Goal: Information Seeking & Learning: Learn about a topic

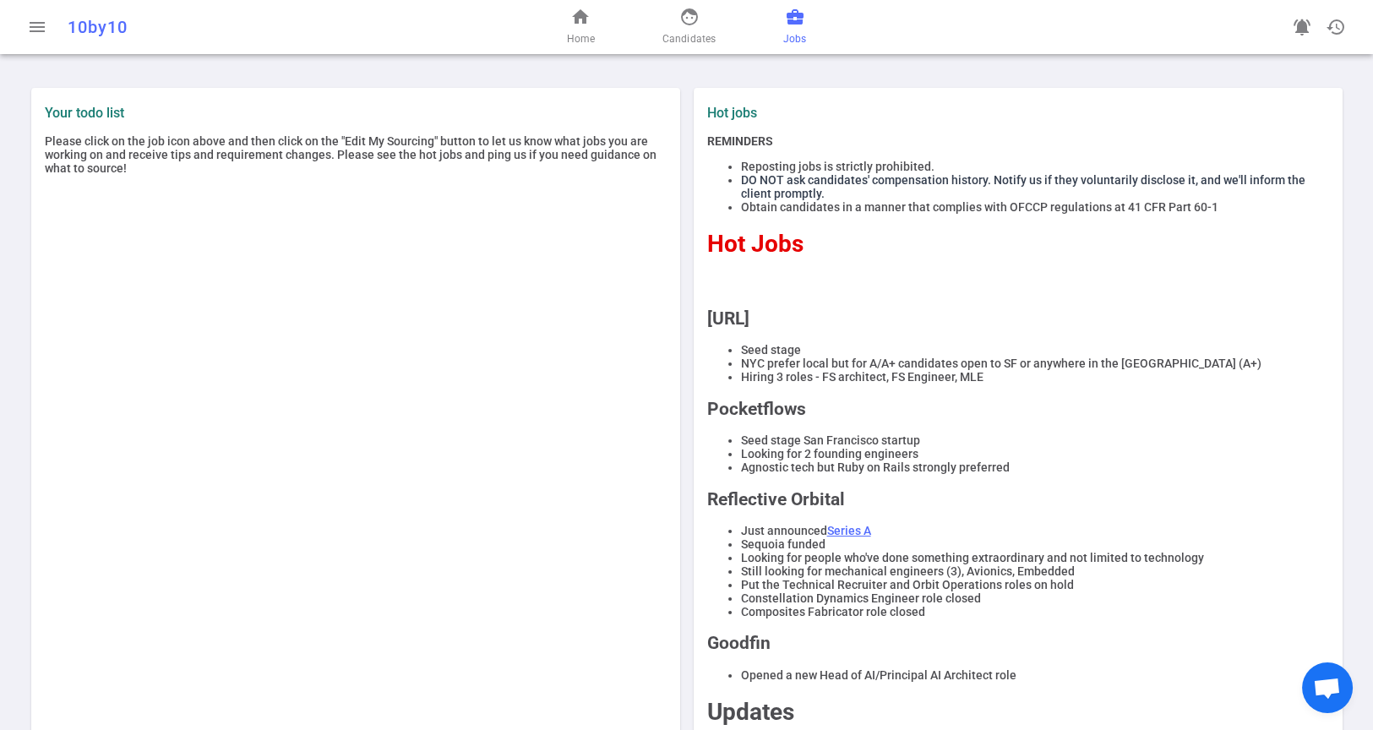
click at [791, 24] on span "business_center" at bounding box center [795, 17] width 20 height 20
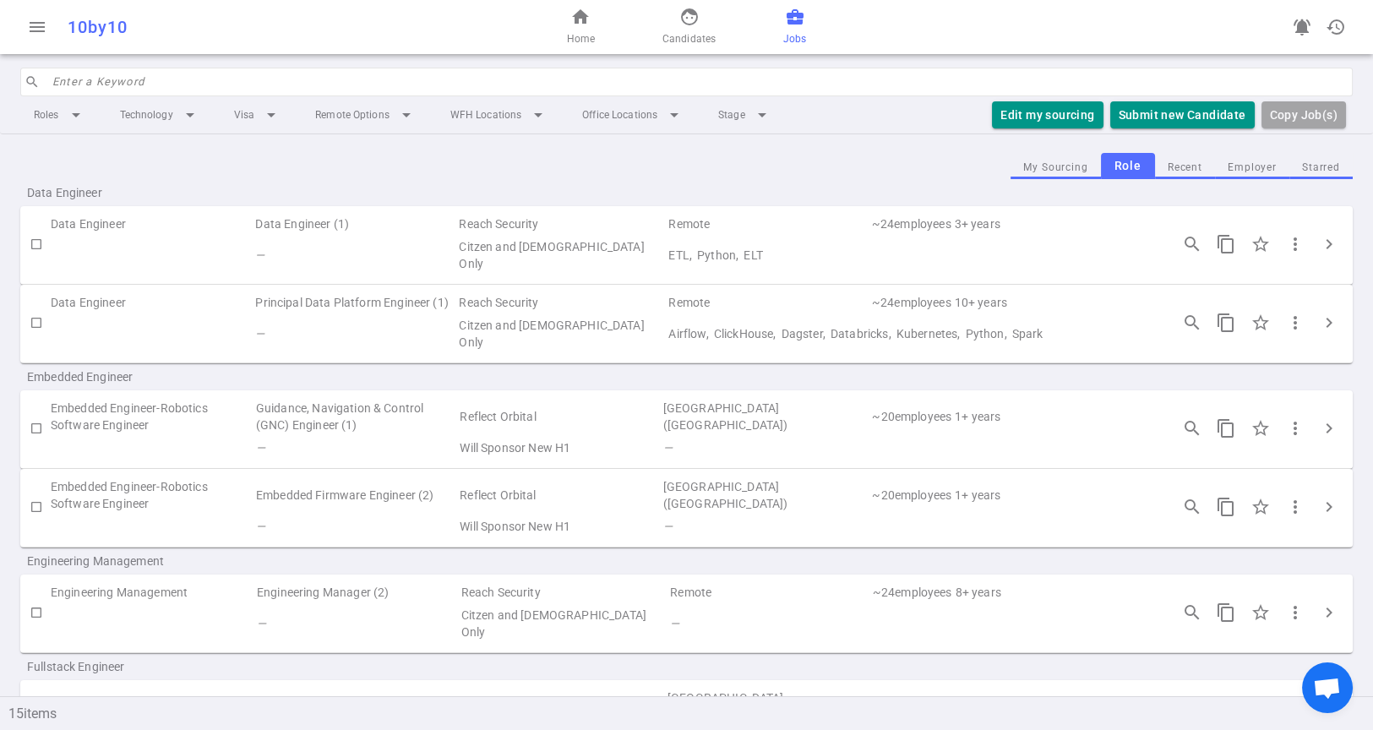
click at [1247, 164] on button "Employer" at bounding box center [1252, 167] width 74 height 23
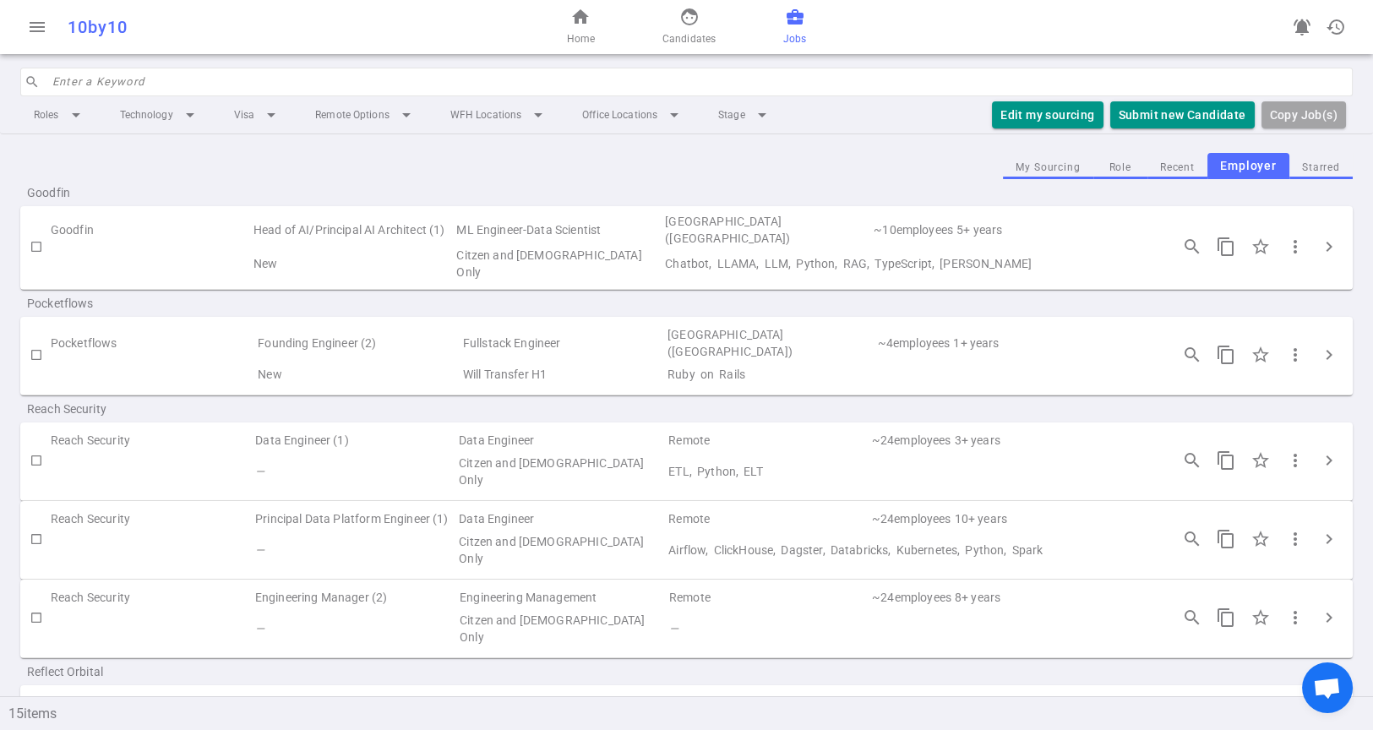
click at [1099, 163] on button "Role" at bounding box center [1120, 167] width 54 height 23
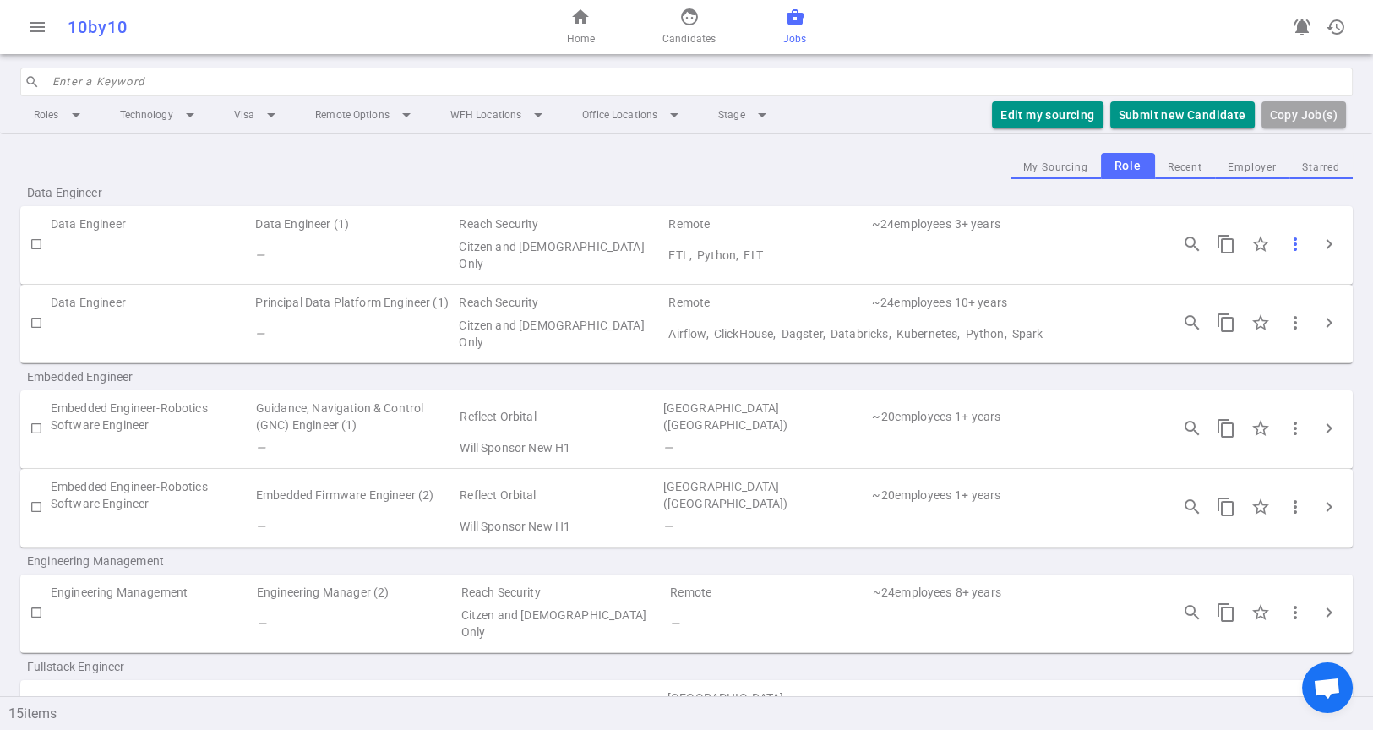
click at [1285, 247] on span "more_vert" at bounding box center [1295, 244] width 20 height 20
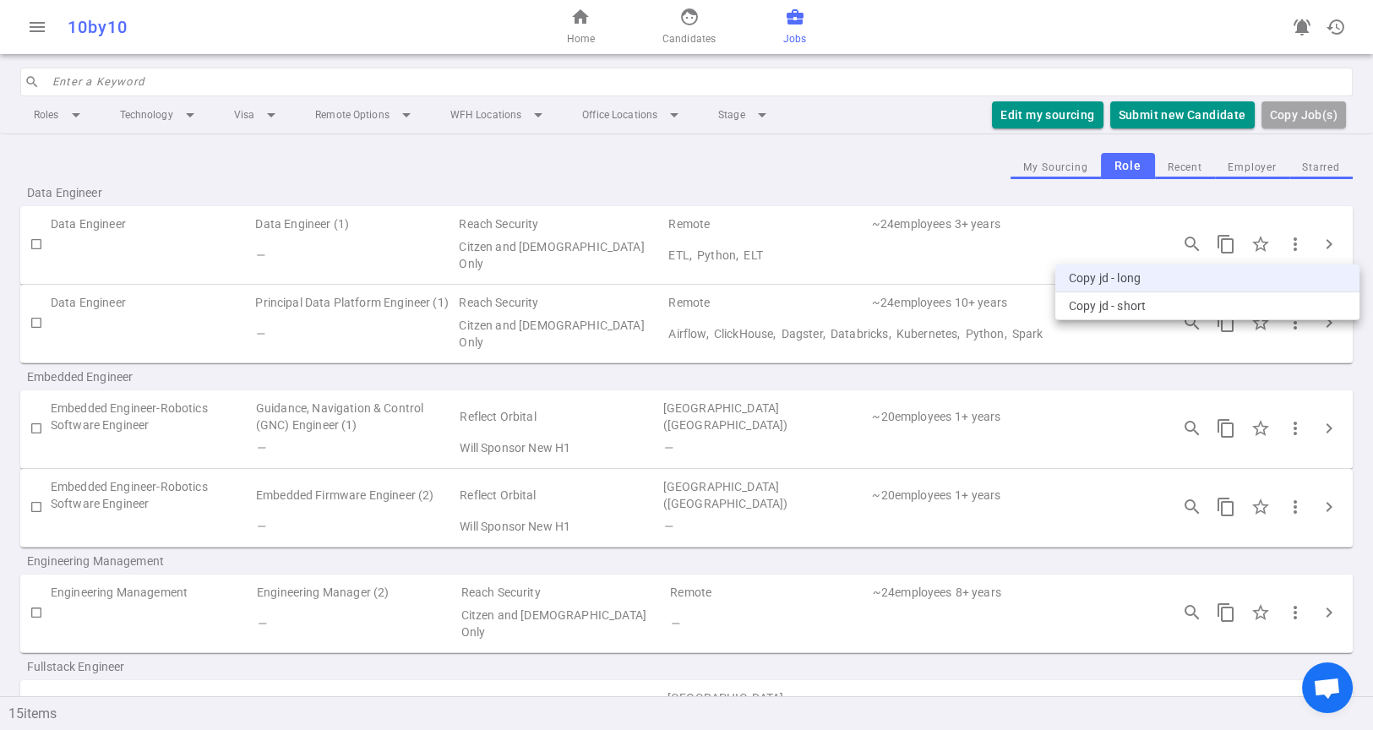
click at [1121, 279] on li "Copy JD - long" at bounding box center [1207, 278] width 304 height 28
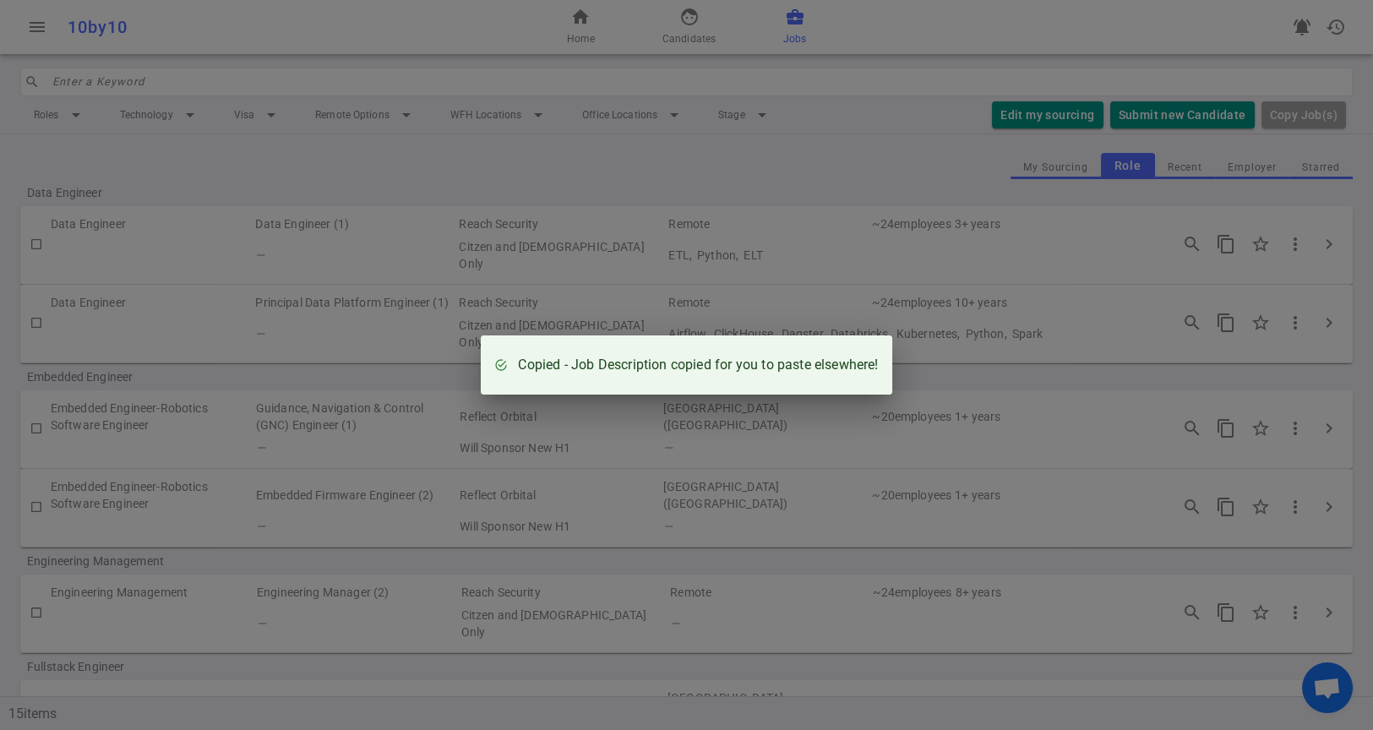
click at [1061, 323] on div "Copied - Job Description copied for you to paste elsewhere!" at bounding box center [686, 365] width 1373 height 730
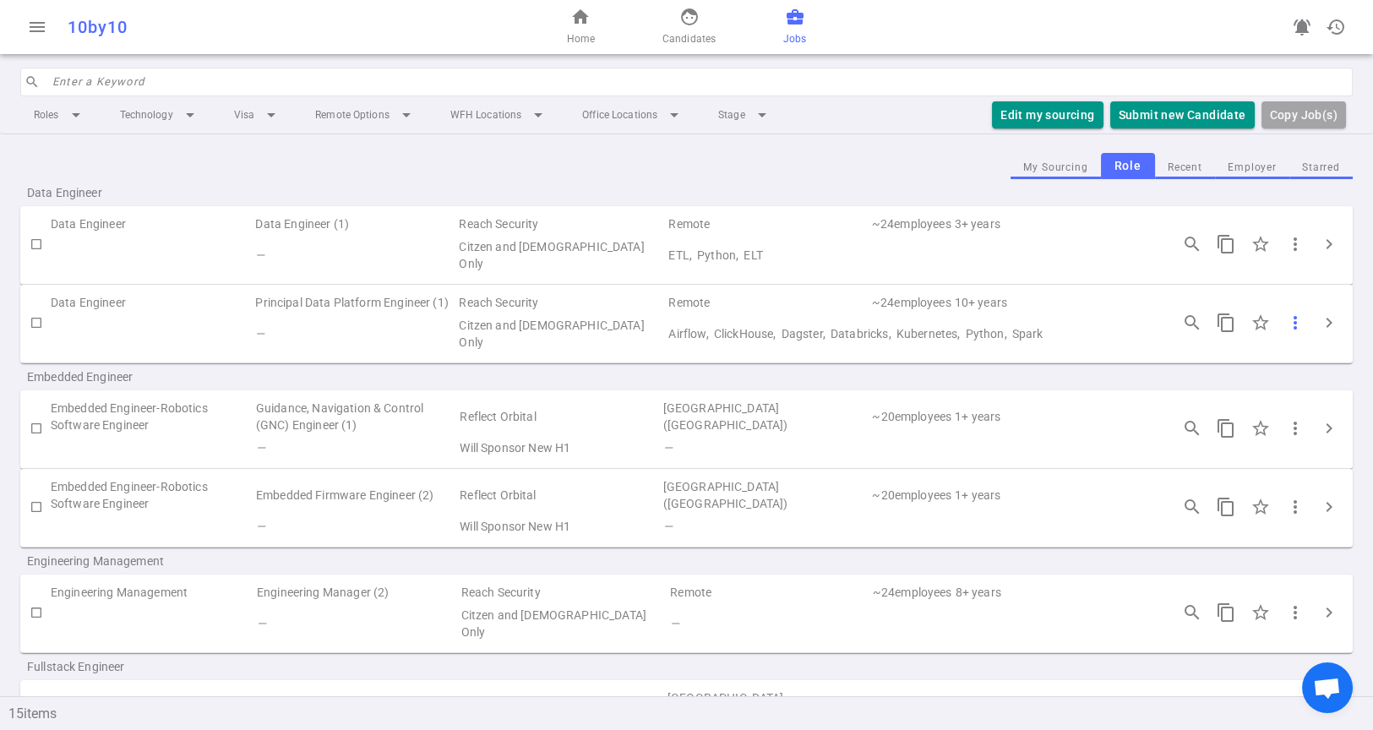
click at [1285, 330] on span "more_vert" at bounding box center [1295, 323] width 20 height 20
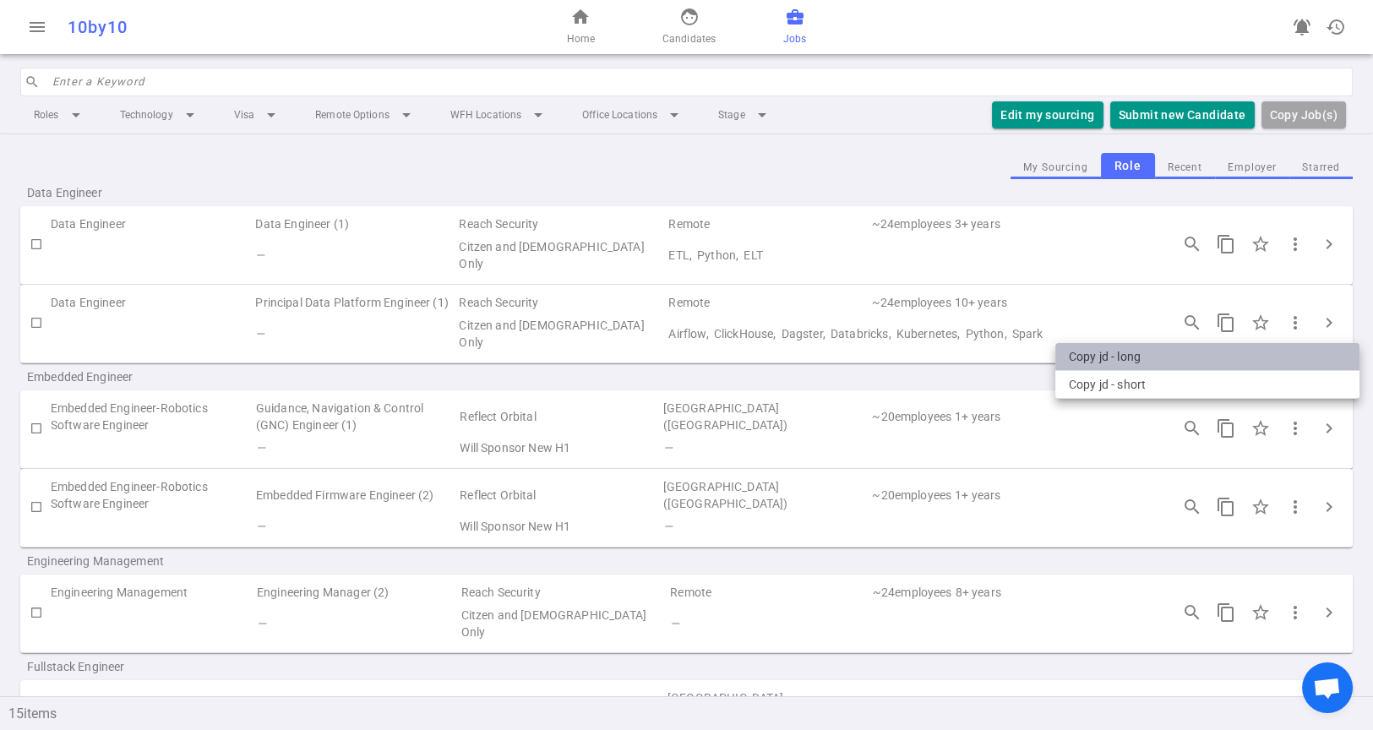
click at [1150, 355] on li "Copy JD - long" at bounding box center [1207, 357] width 304 height 28
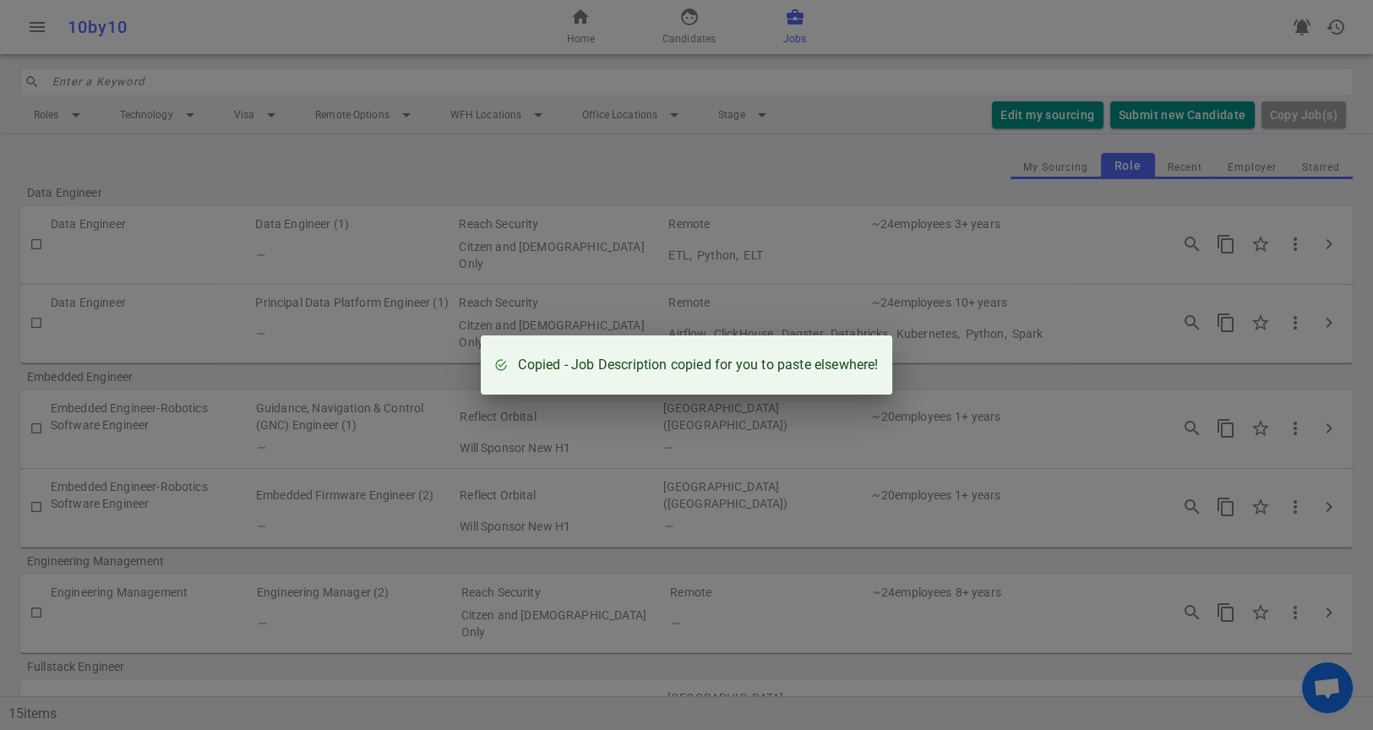
click at [581, 471] on div "Copied - Job Description copied for you to paste elsewhere!" at bounding box center [686, 365] width 1373 height 730
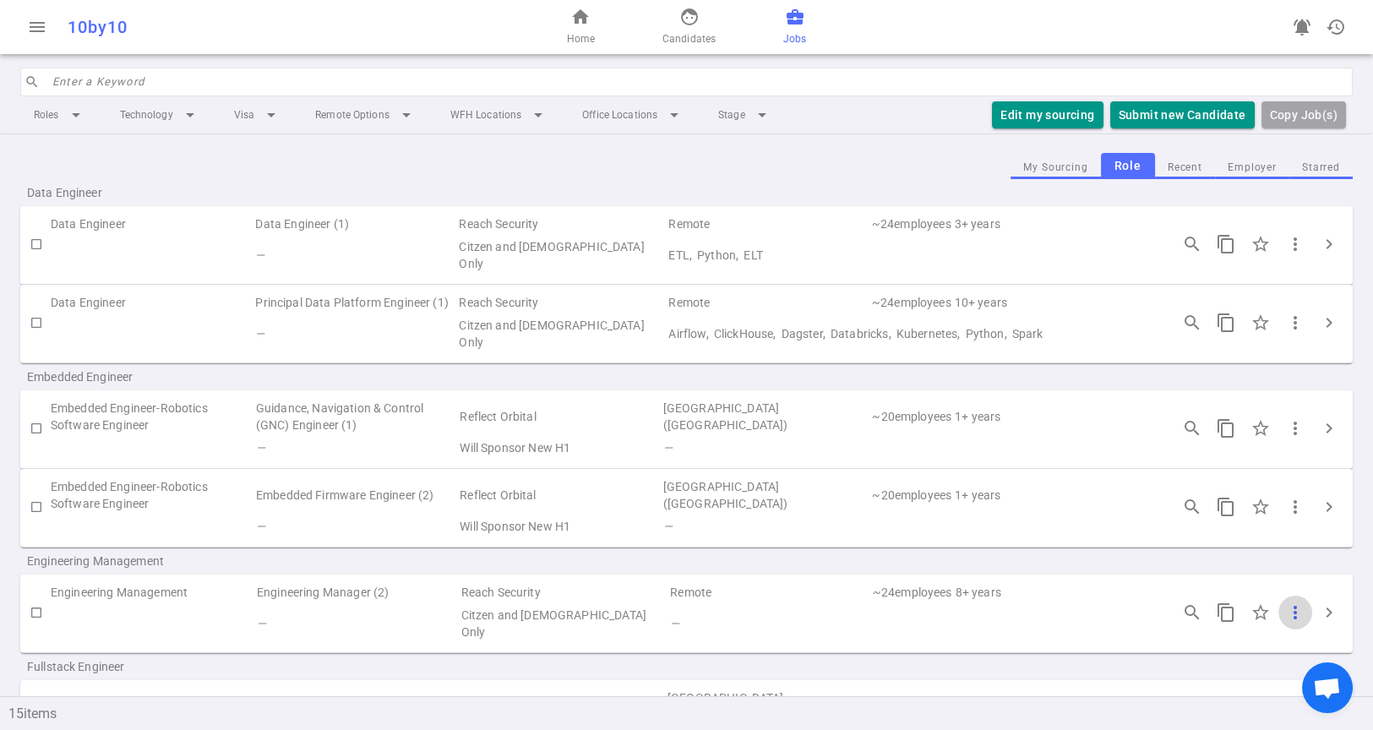
click at [1285, 612] on span "more_vert" at bounding box center [1295, 612] width 20 height 20
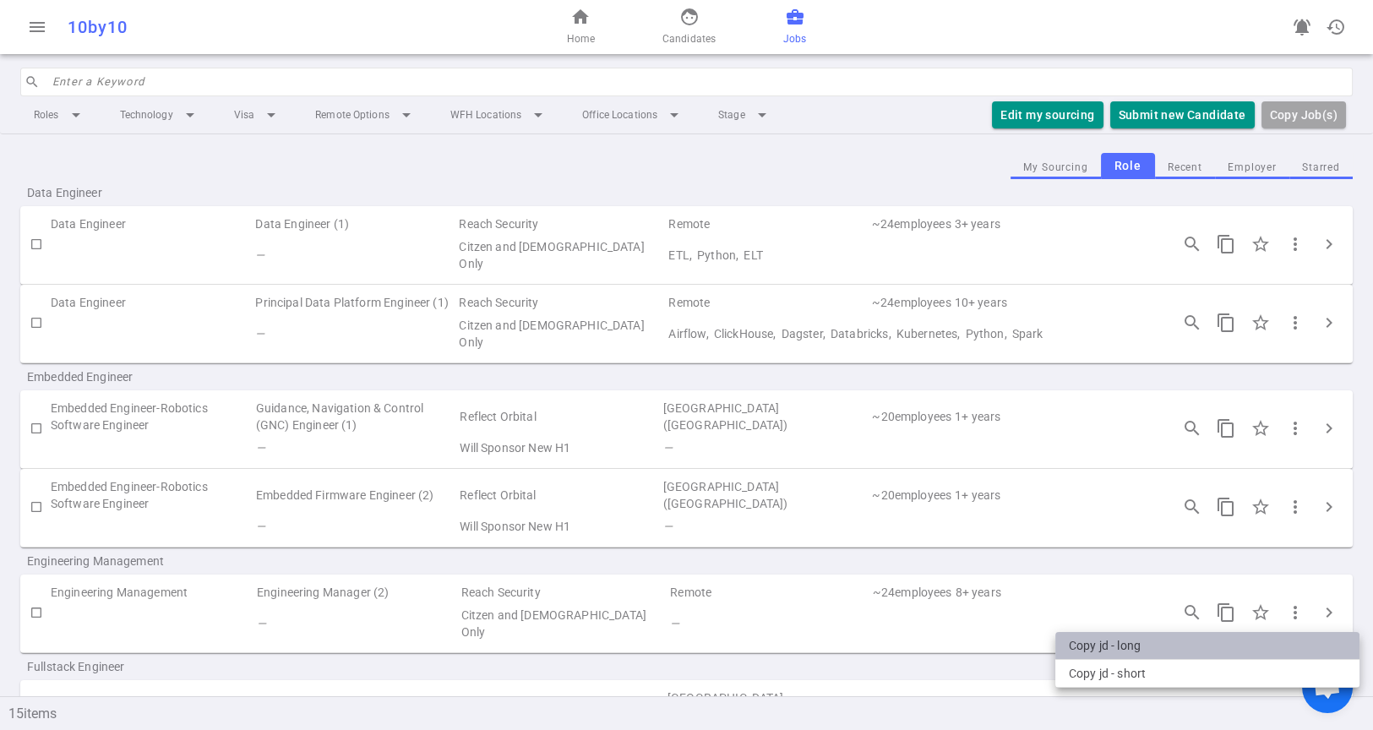
click at [1114, 645] on li "Copy JD - long" at bounding box center [1207, 646] width 304 height 28
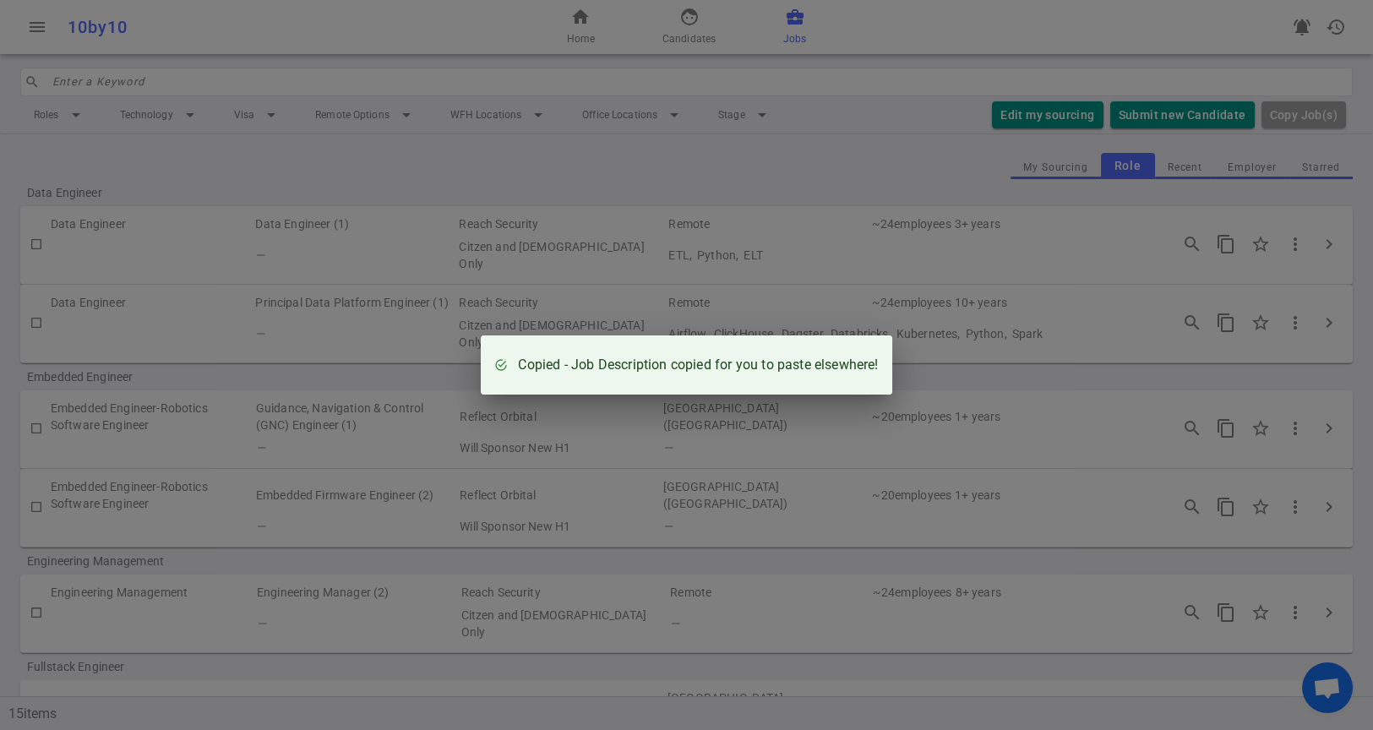
click at [847, 139] on div "Copied - Job Description copied for you to paste elsewhere!" at bounding box center [686, 365] width 1373 height 730
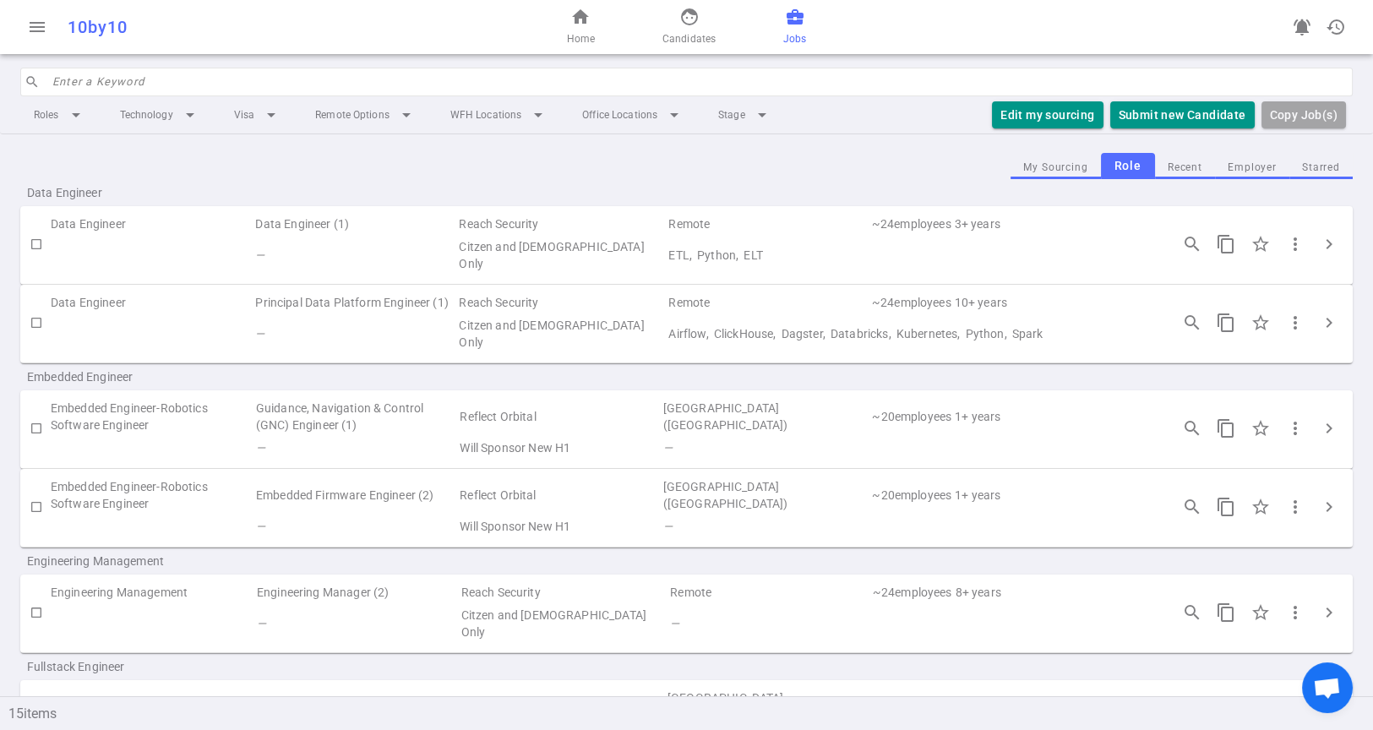
click at [885, 252] on td "ETL, Python, ELT" at bounding box center [910, 255] width 488 height 39
click at [297, 229] on td "Data Engineer (1)" at bounding box center [355, 225] width 204 height 24
click at [247, 250] on td at bounding box center [153, 255] width 204 height 39
click at [1285, 244] on span "more_vert" at bounding box center [1295, 244] width 20 height 20
click at [1108, 234] on div at bounding box center [686, 365] width 1373 height 730
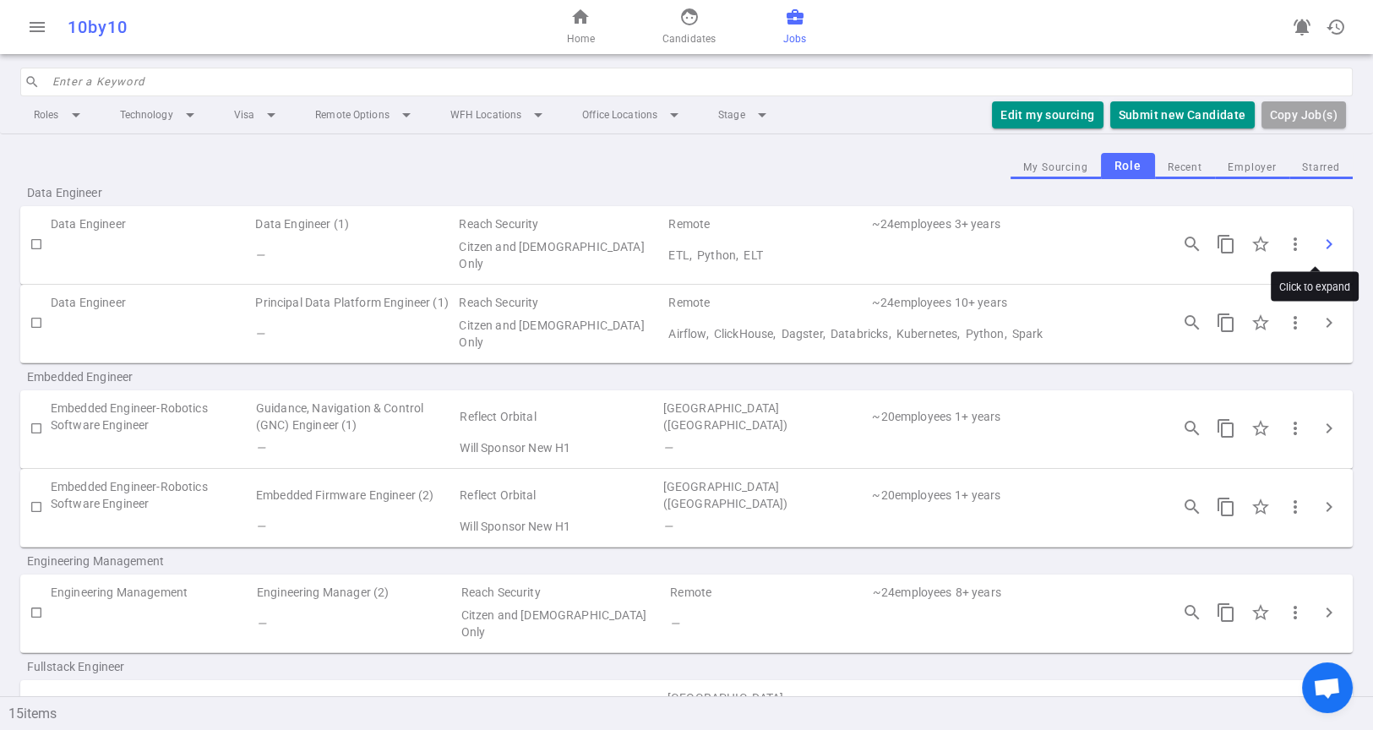
click at [1319, 244] on span "chevron_right" at bounding box center [1328, 244] width 20 height 20
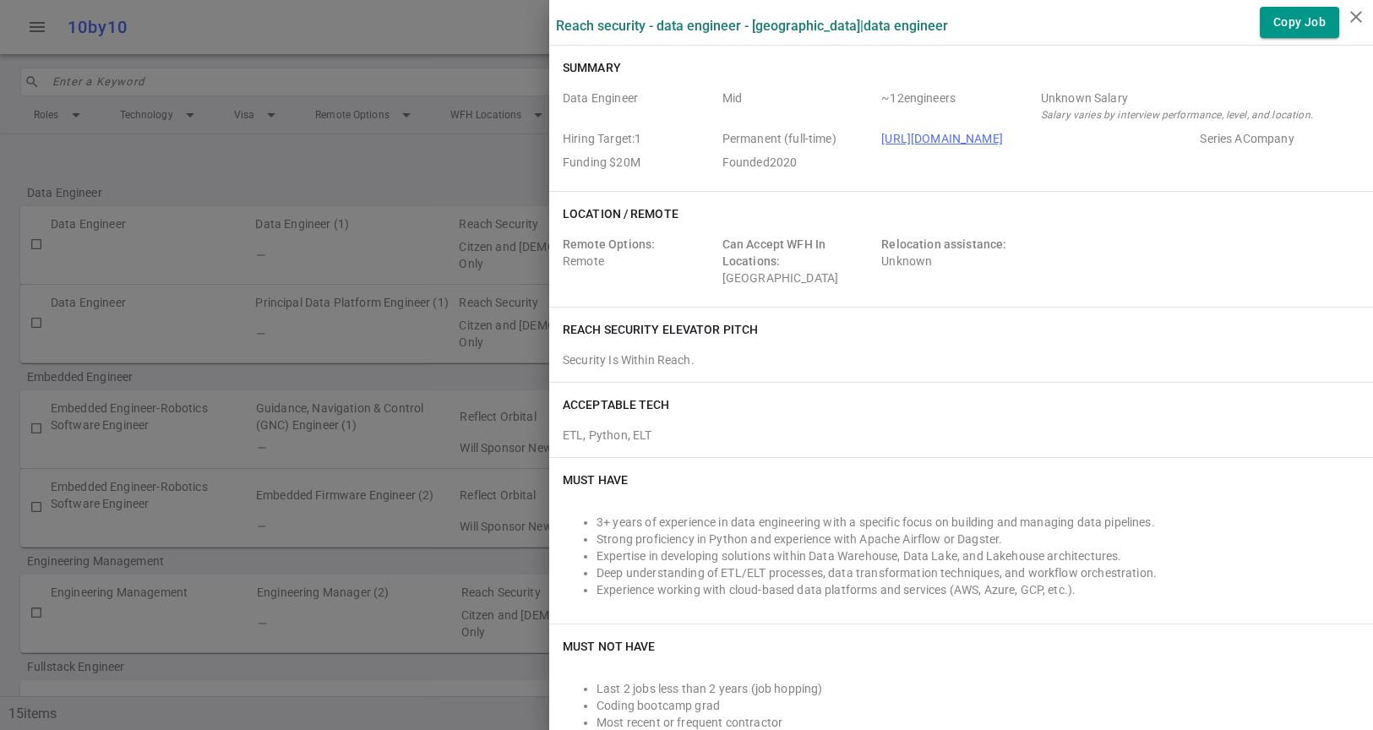
click at [826, 425] on div "ETL, Python, ELT" at bounding box center [961, 432] width 796 height 24
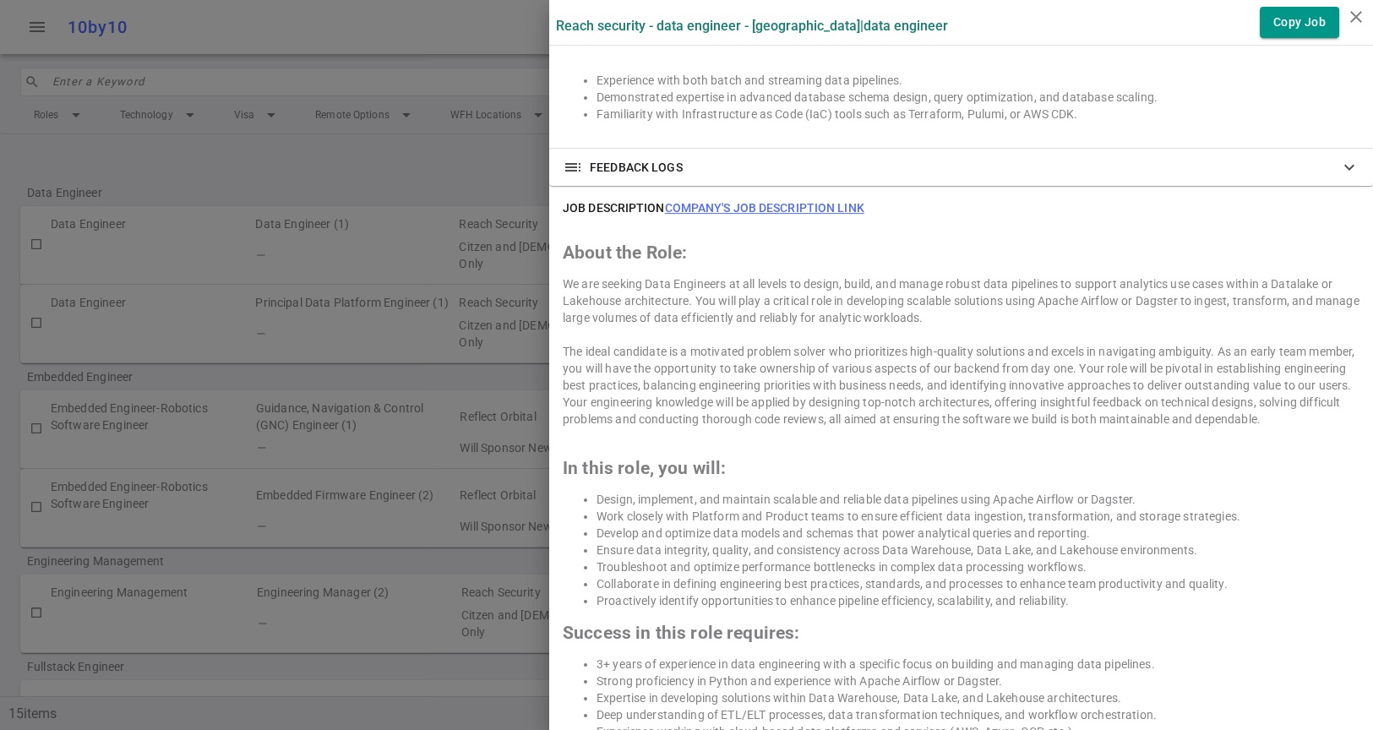
scroll to position [750, 0]
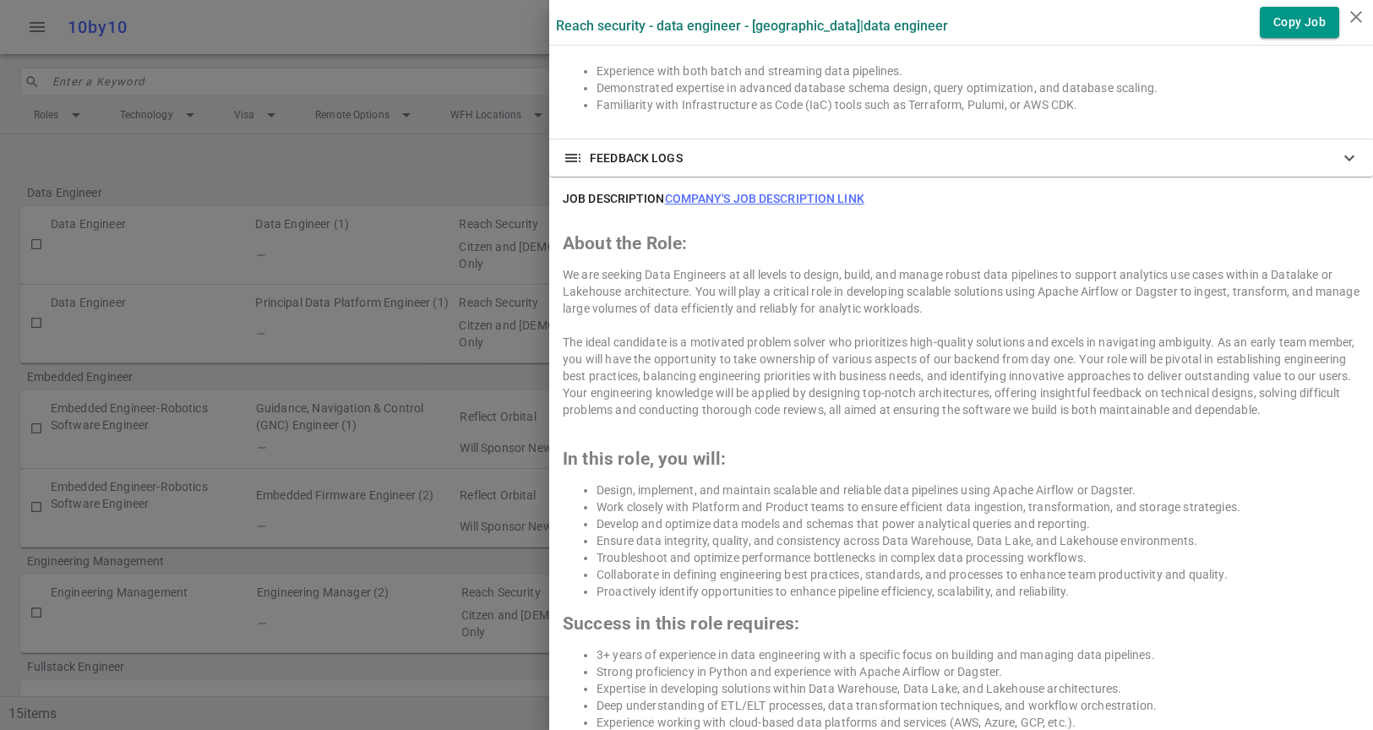
click at [1339, 161] on span "expand_more" at bounding box center [1349, 158] width 20 height 20
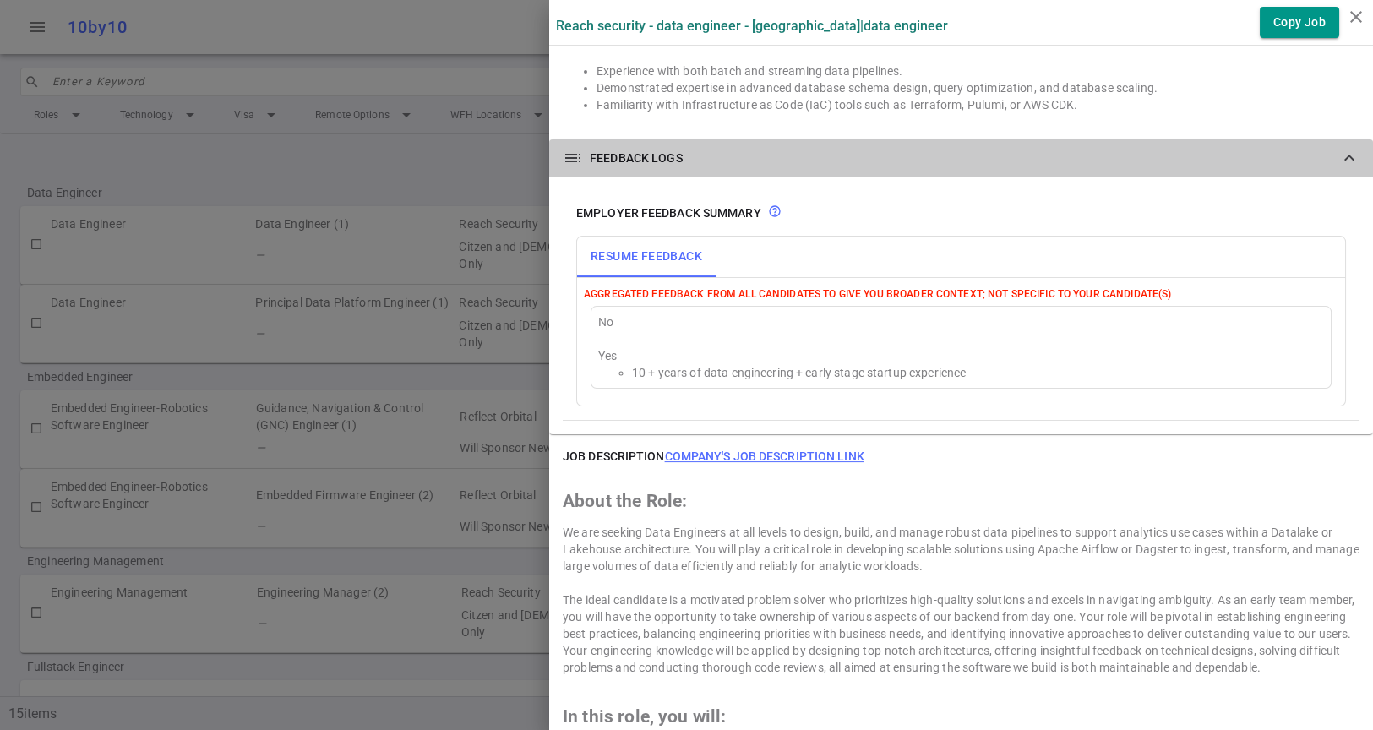
click at [1339, 161] on span "expand_less" at bounding box center [1349, 158] width 20 height 20
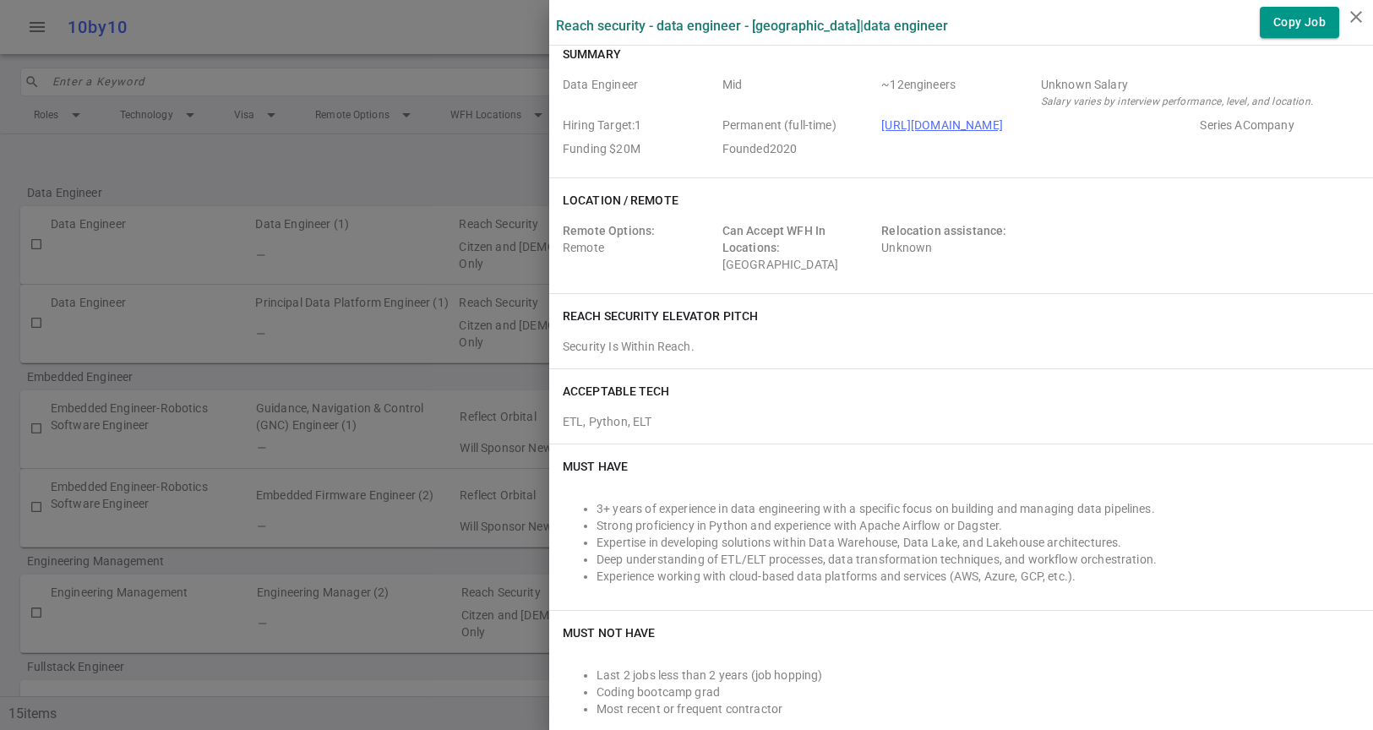
scroll to position [0, 0]
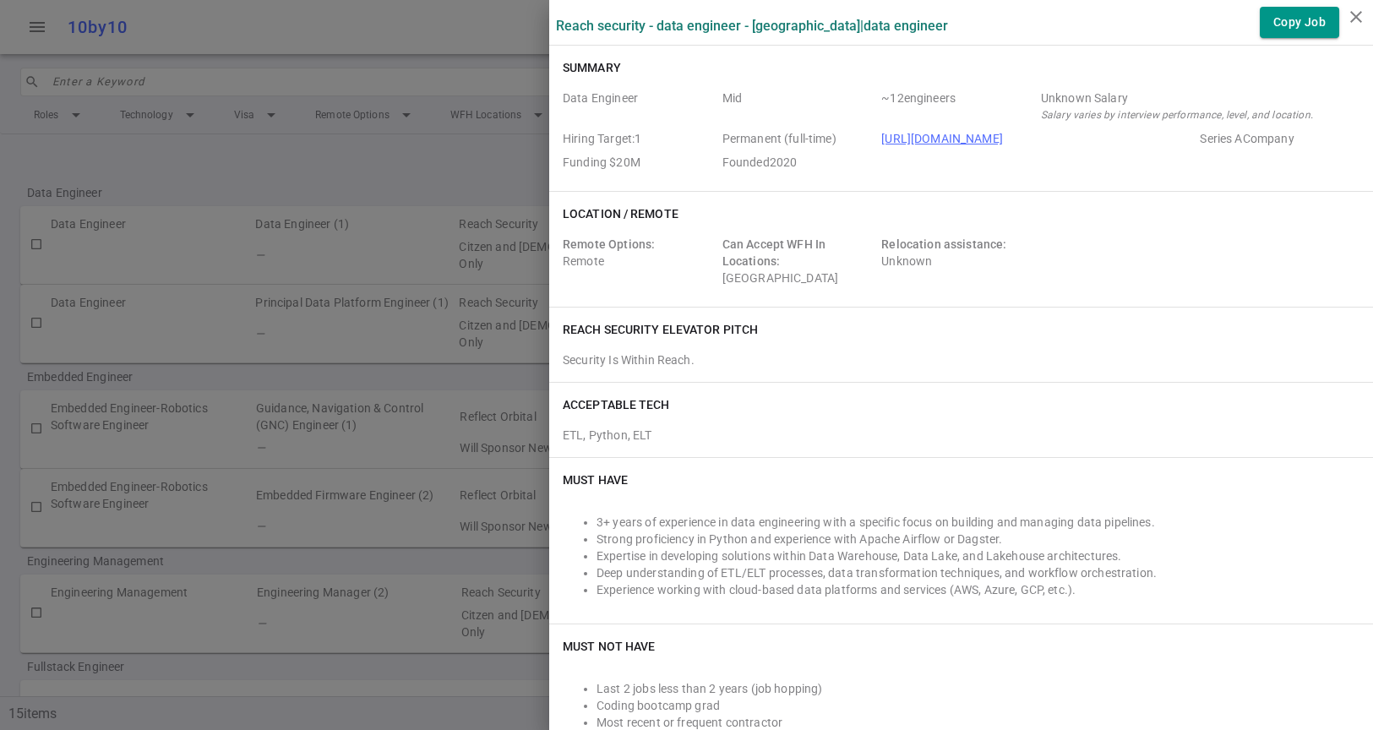
click at [991, 466] on div "Must Have 3+ years of experience in data engineering with a specific focus on b…" at bounding box center [961, 541] width 824 height 166
click at [1351, 22] on icon "close" at bounding box center [1355, 17] width 20 height 20
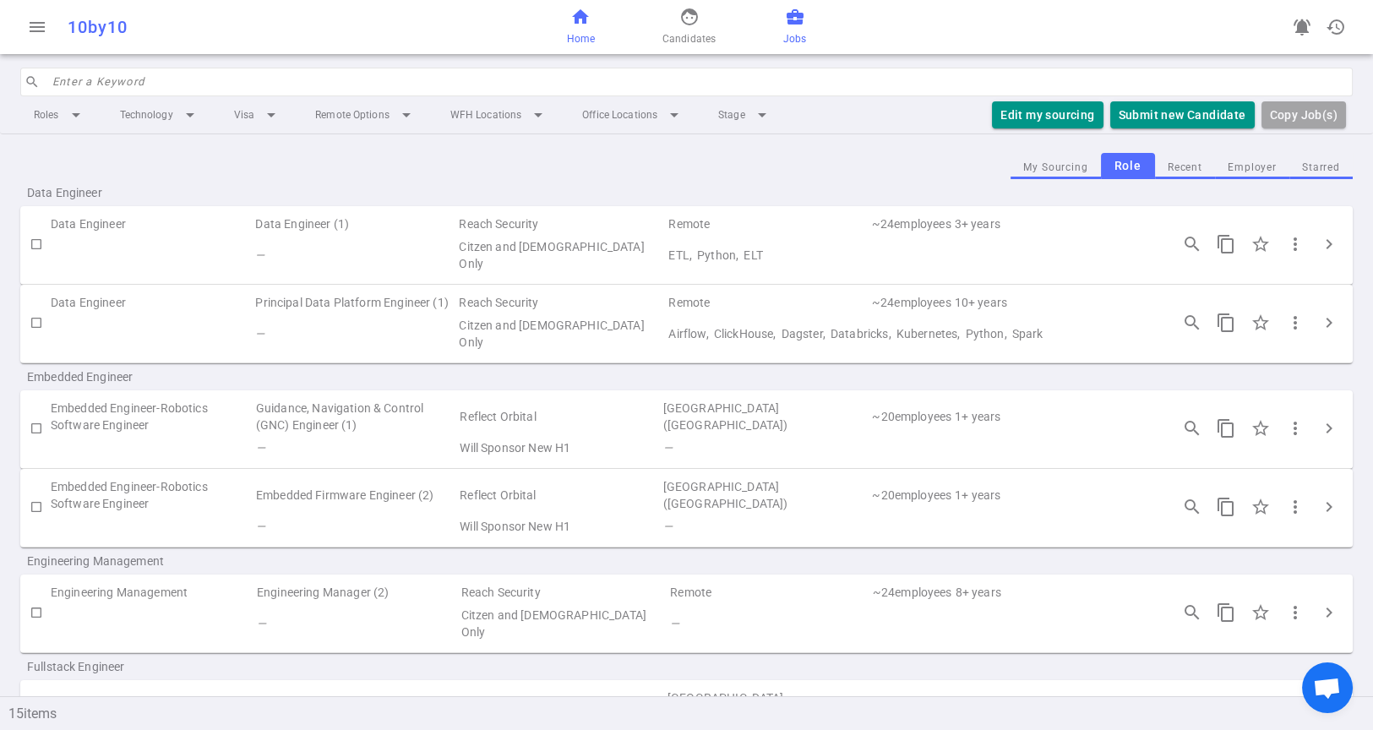
click at [581, 29] on link "home Home" at bounding box center [580, 27] width 28 height 41
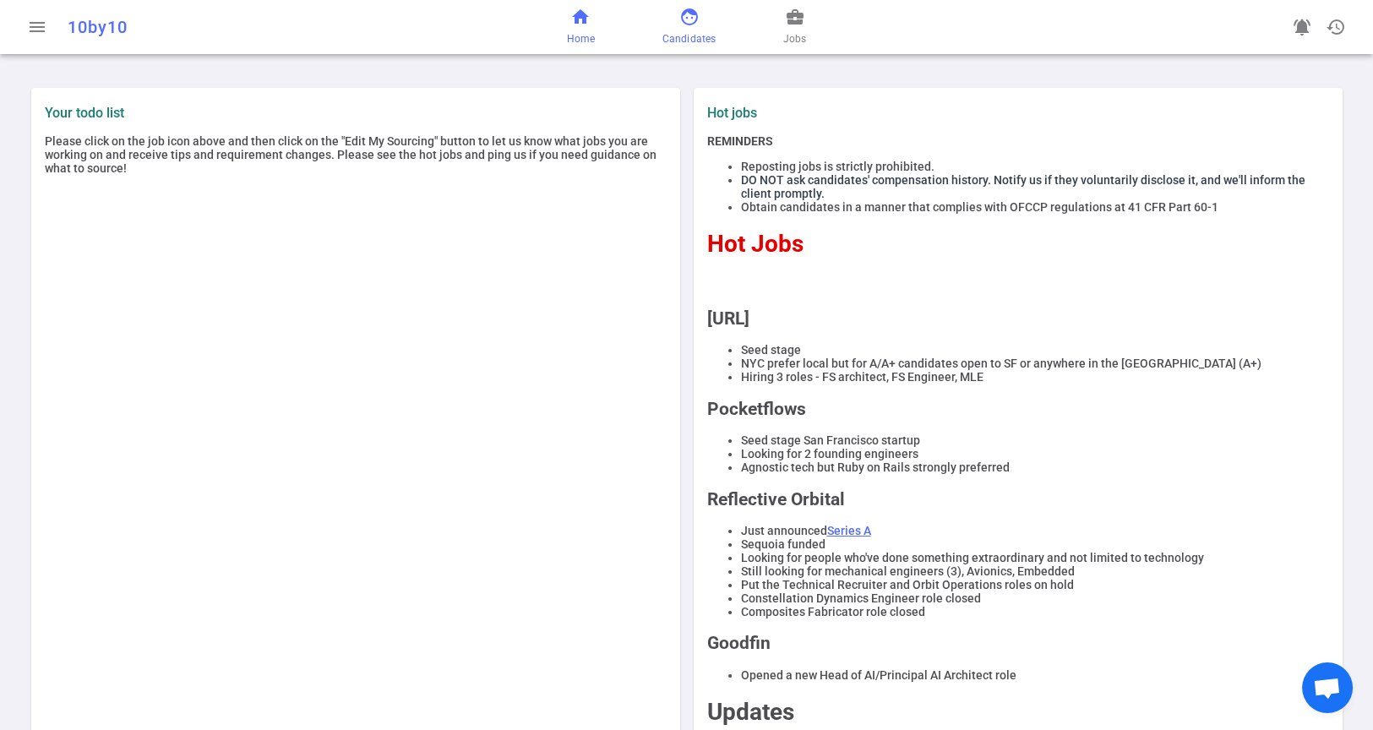
click at [695, 29] on link "face Candidates" at bounding box center [688, 27] width 53 height 41
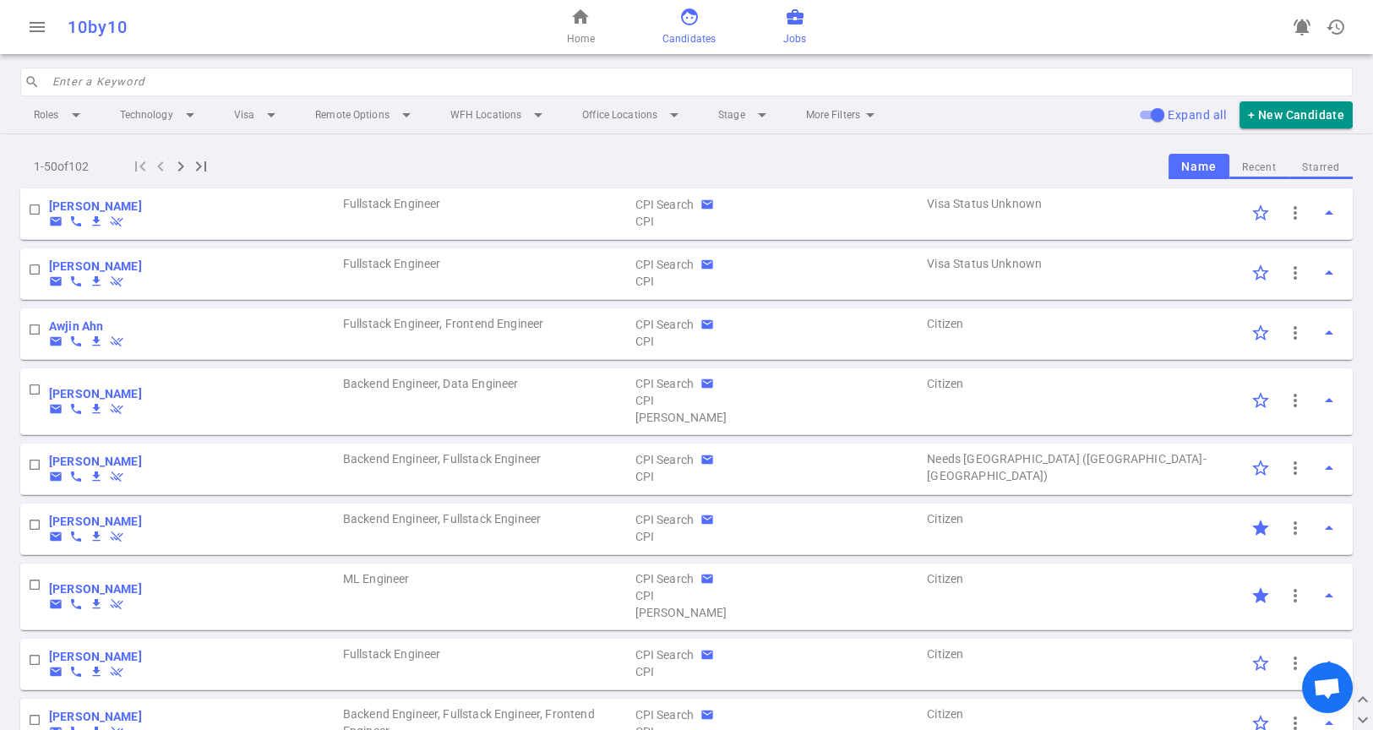
click at [791, 31] on span "Jobs" at bounding box center [794, 38] width 23 height 17
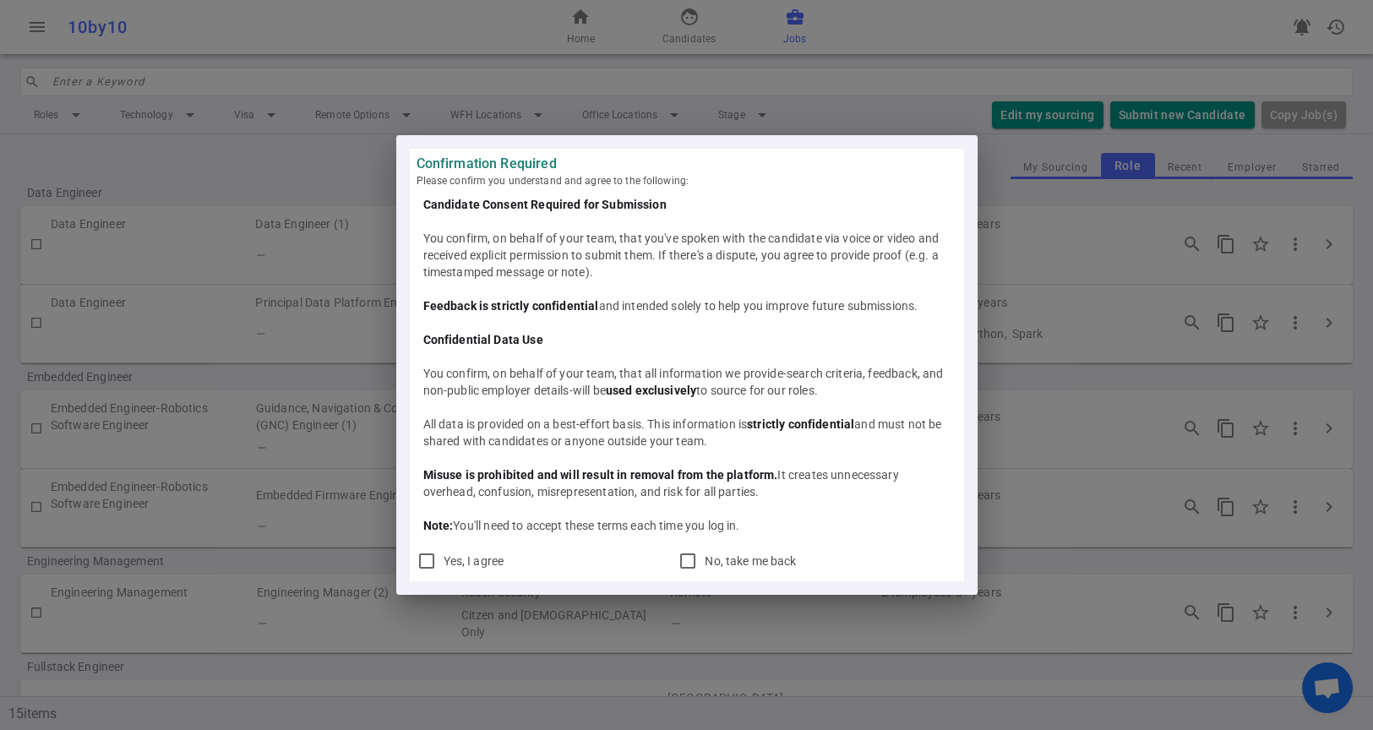
click at [829, 92] on div "Confirmation Required Please confirm you understand and agree to the following:…" at bounding box center [686, 365] width 1373 height 730
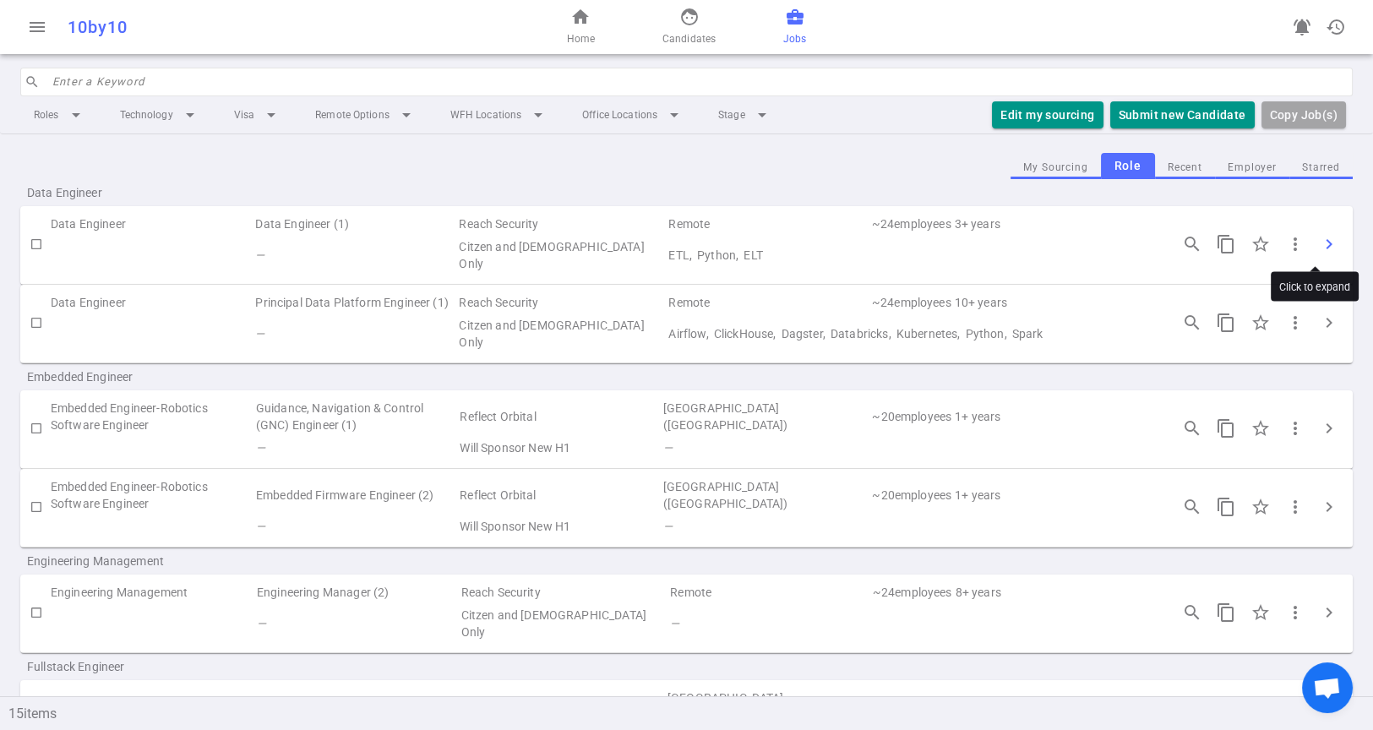
click at [1318, 240] on span "chevron_right" at bounding box center [1328, 244] width 20 height 20
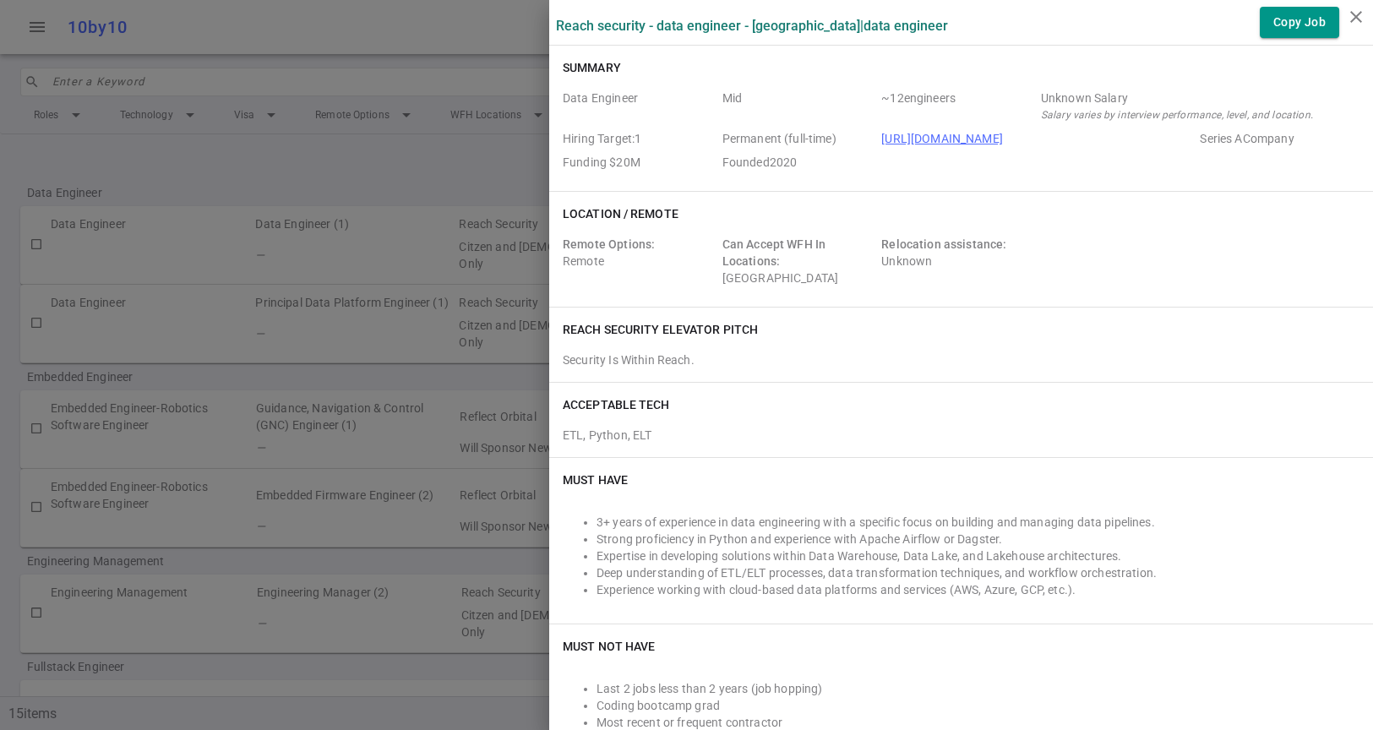
click at [441, 184] on div at bounding box center [686, 365] width 1373 height 730
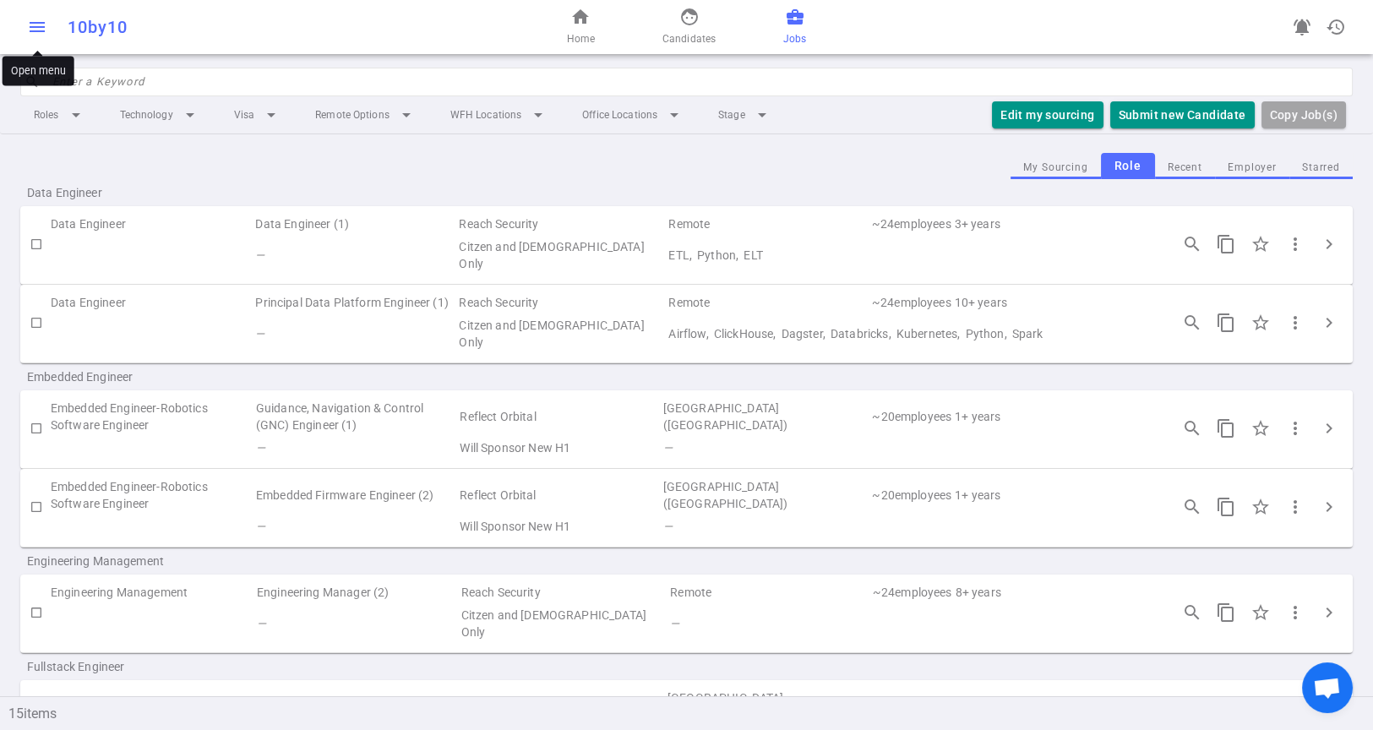
click at [39, 26] on span "menu" at bounding box center [37, 27] width 20 height 20
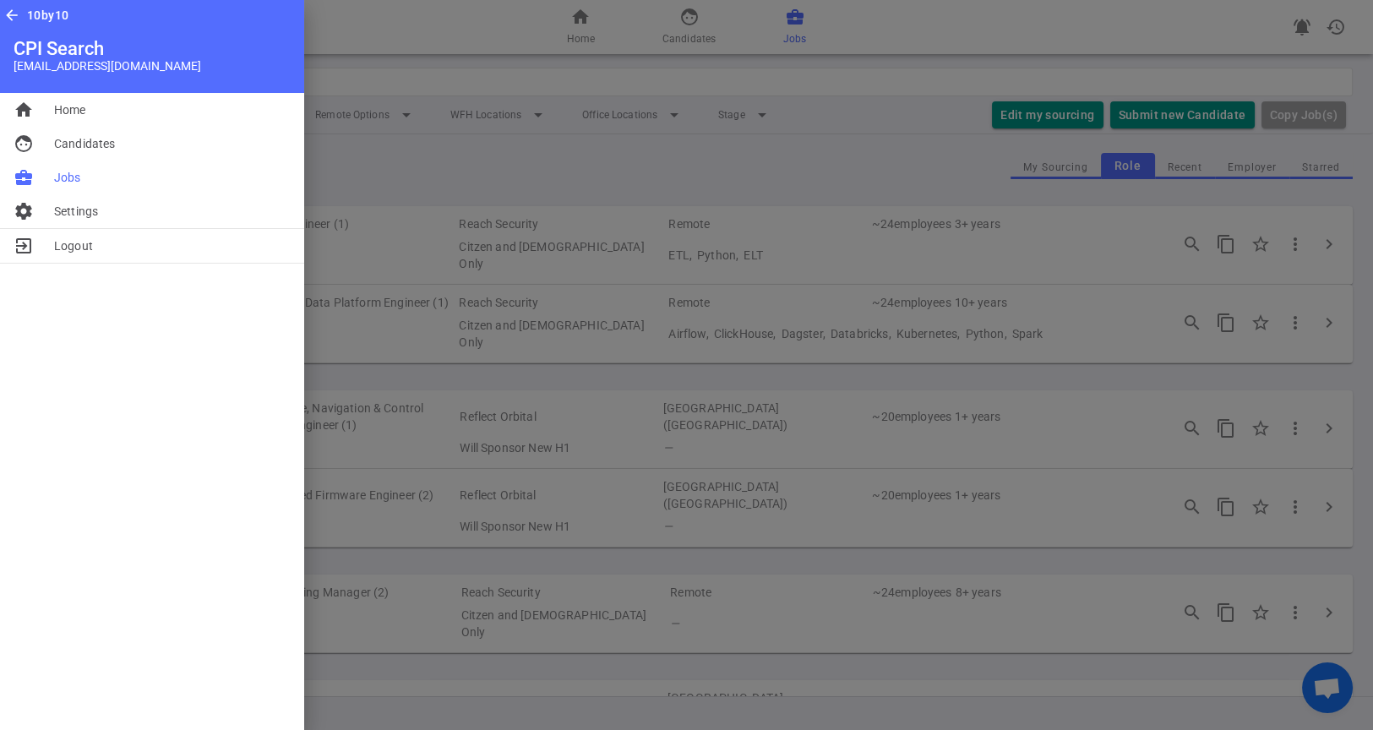
click at [419, 35] on div at bounding box center [686, 365] width 1373 height 730
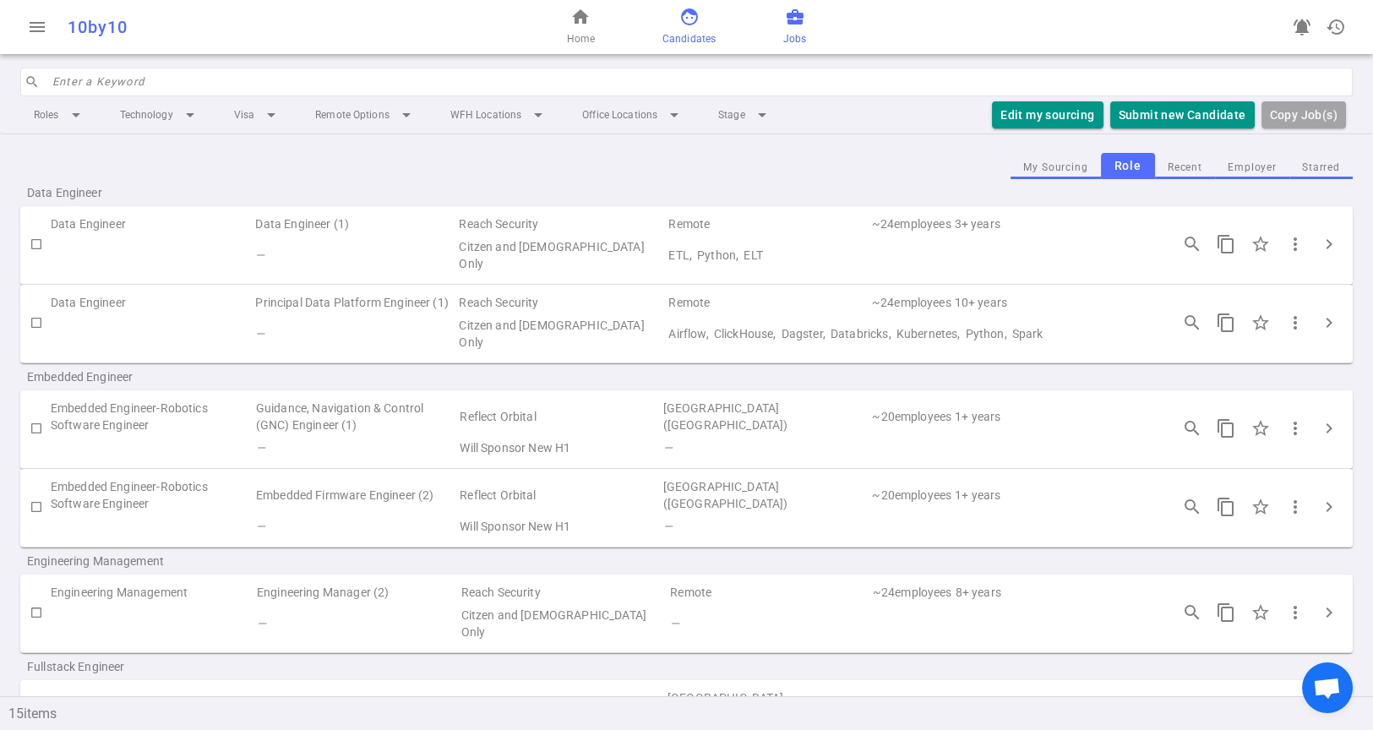
click at [688, 35] on span "Candidates" at bounding box center [688, 38] width 53 height 17
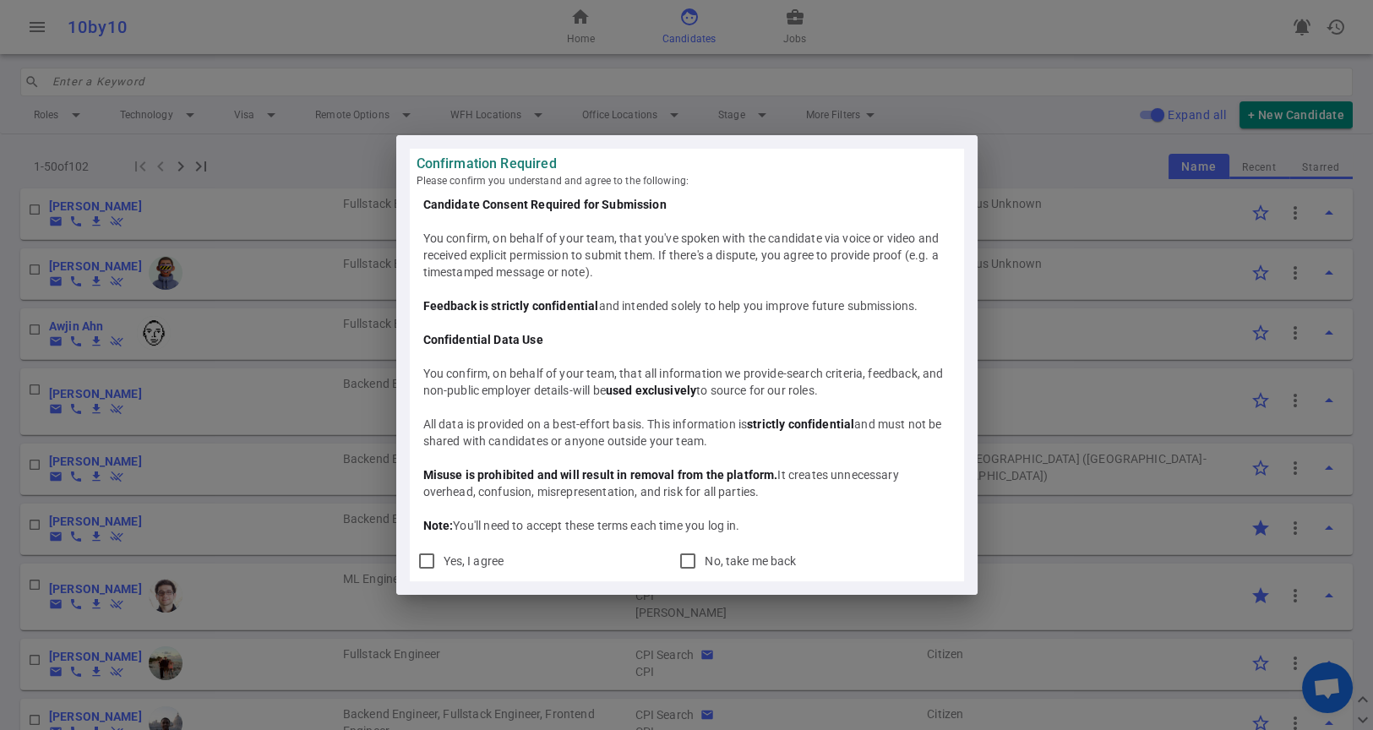
click at [801, 33] on div "Confirmation Required Please confirm you understand and agree to the following:…" at bounding box center [686, 365] width 1373 height 730
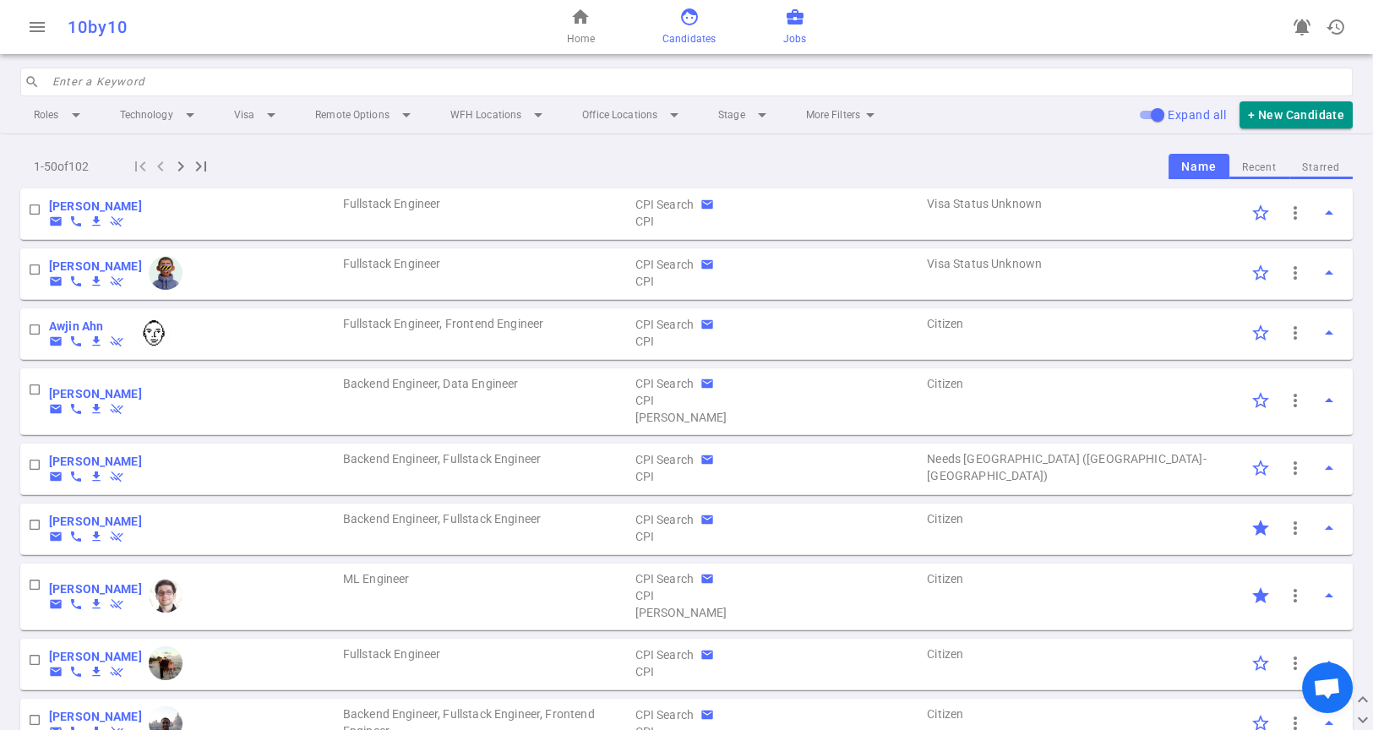
click at [794, 26] on span "business_center" at bounding box center [795, 17] width 20 height 20
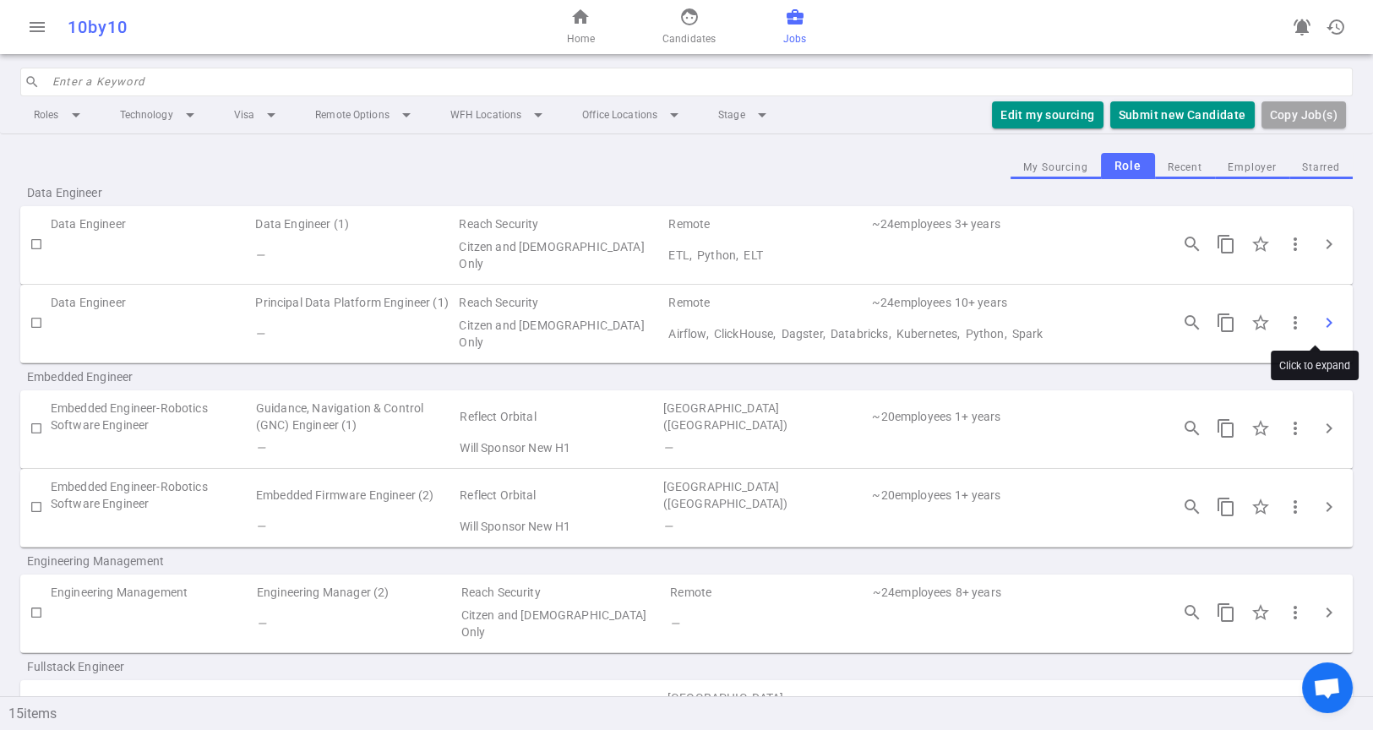
click at [1319, 326] on span "chevron_right" at bounding box center [1328, 323] width 20 height 20
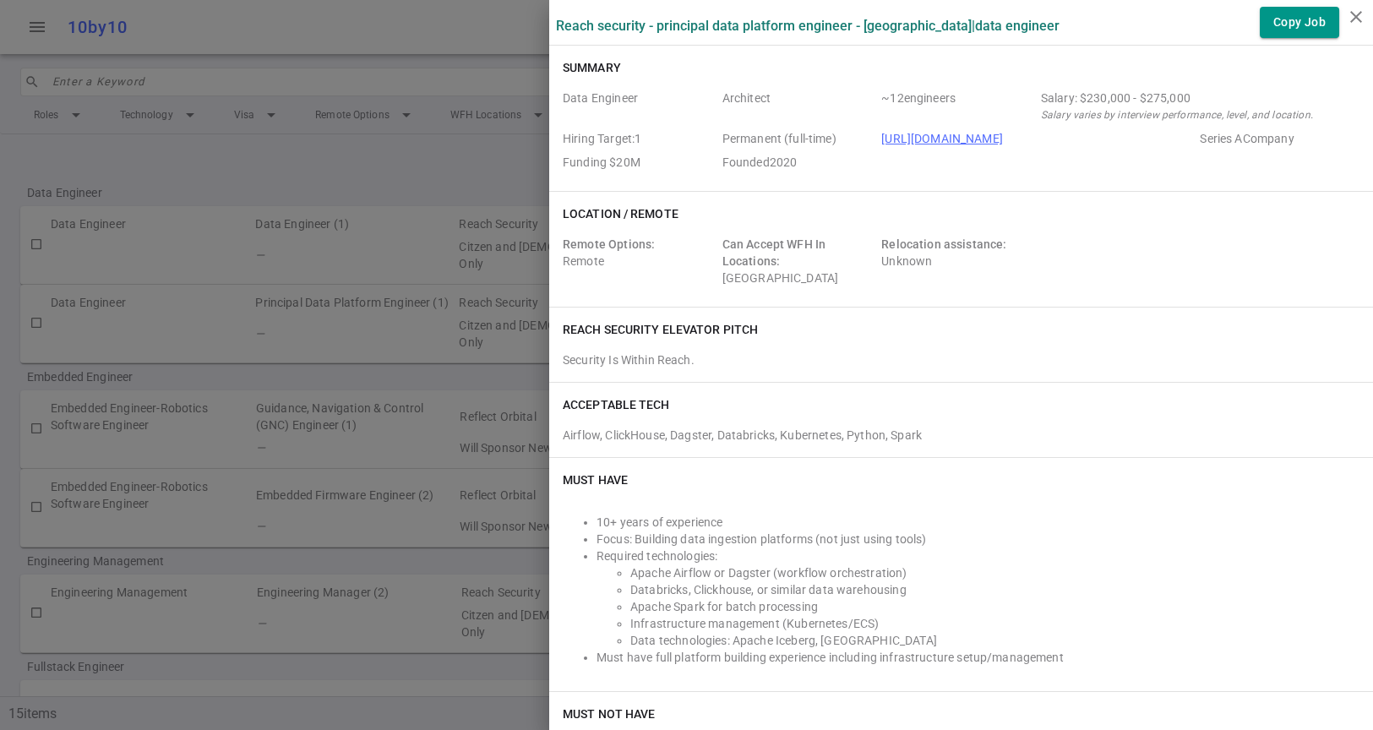
click at [420, 289] on div at bounding box center [686, 365] width 1373 height 730
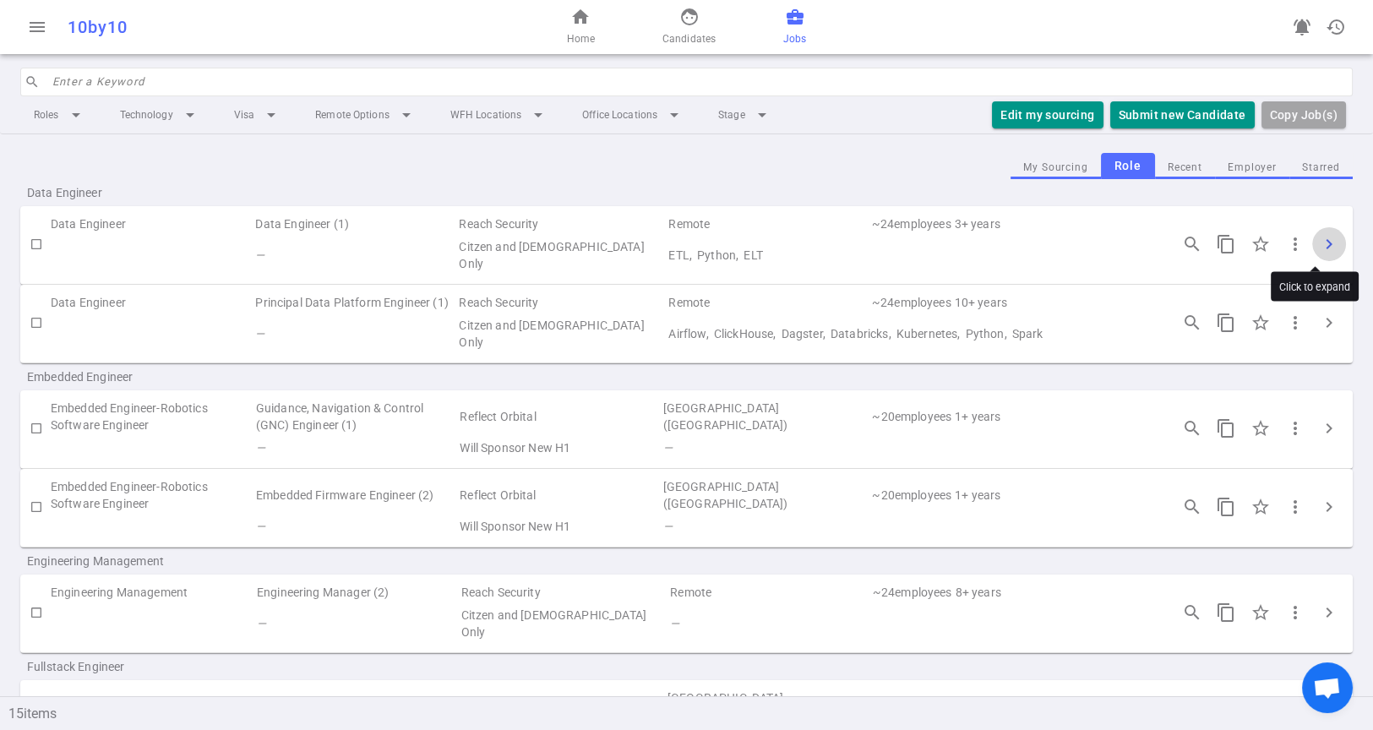
click at [1318, 245] on span "chevron_right" at bounding box center [1328, 244] width 20 height 20
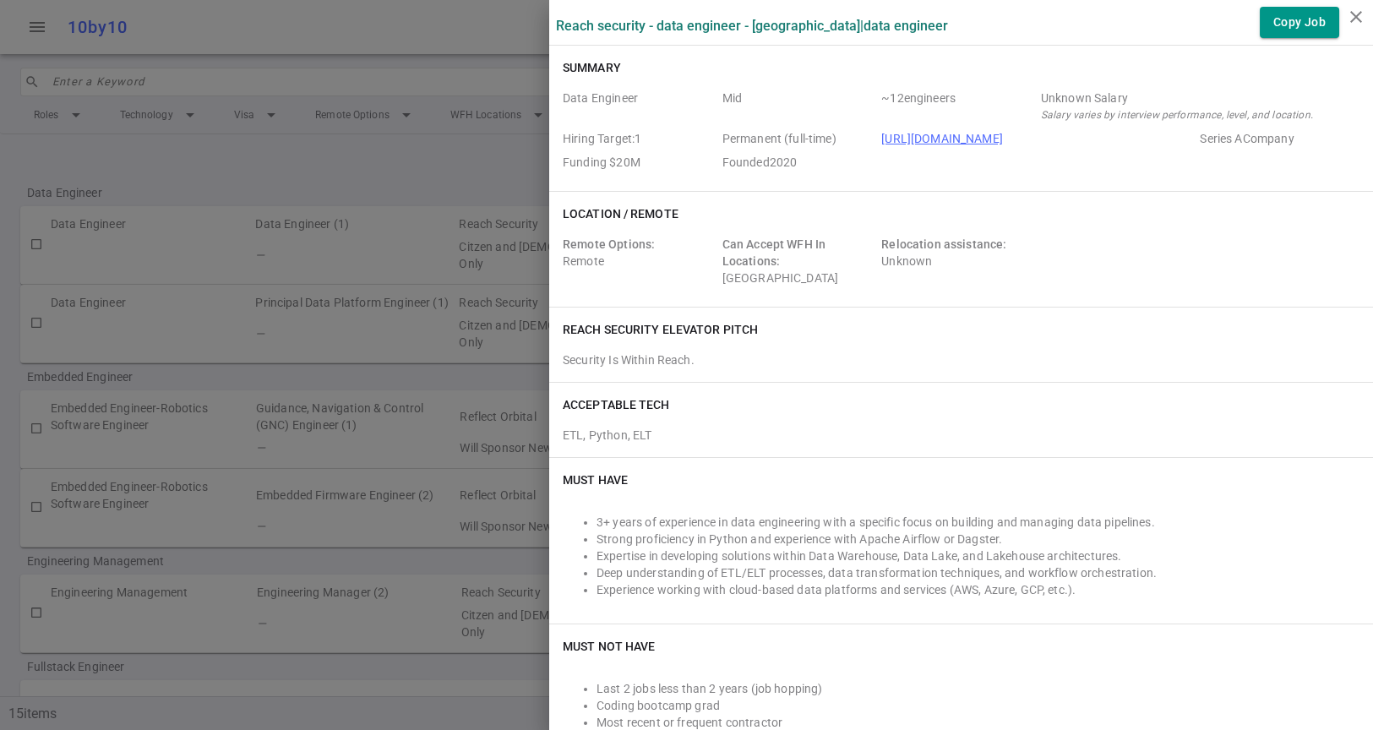
click at [418, 282] on div at bounding box center [686, 365] width 1373 height 730
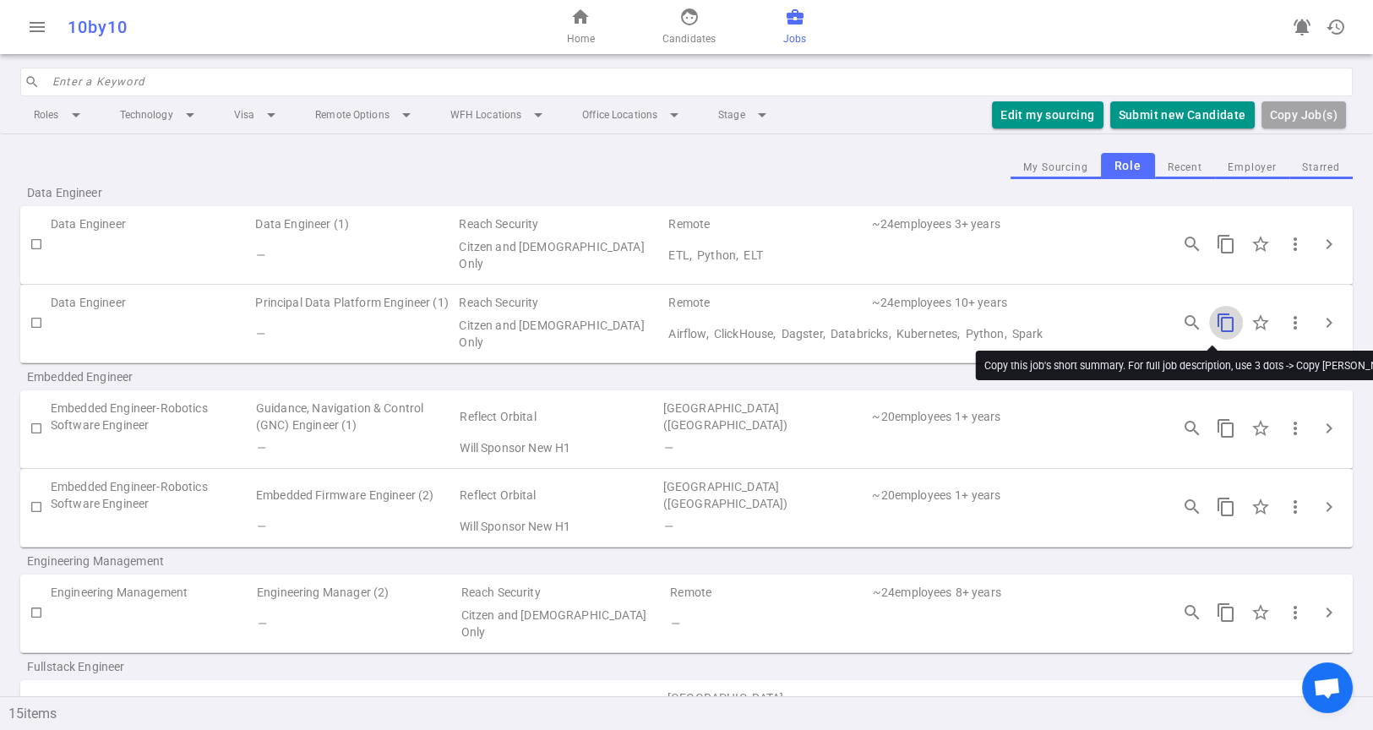
click at [1215, 325] on span "content_copy" at bounding box center [1225, 323] width 20 height 20
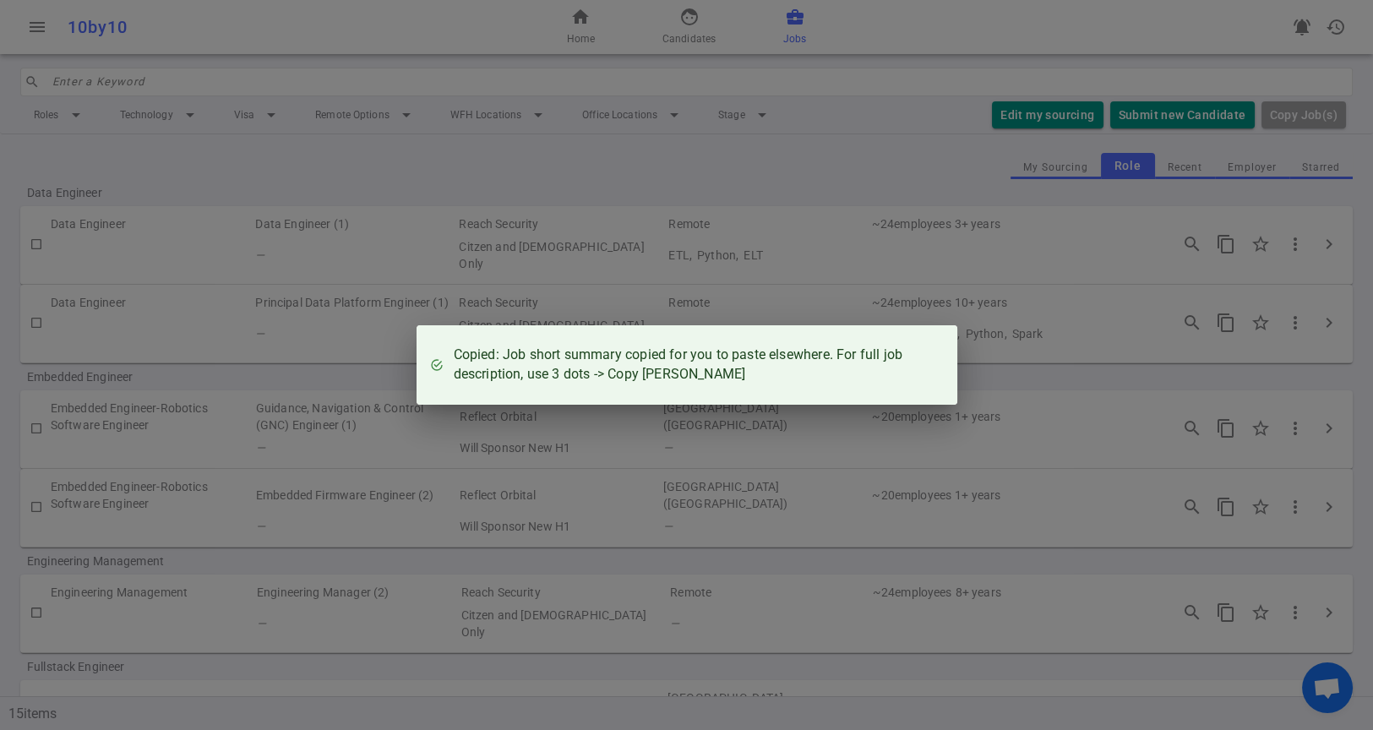
click at [1040, 272] on div "Copied: Job short summary copied for you to paste elsewhere. For full job descr…" at bounding box center [686, 365] width 1373 height 730
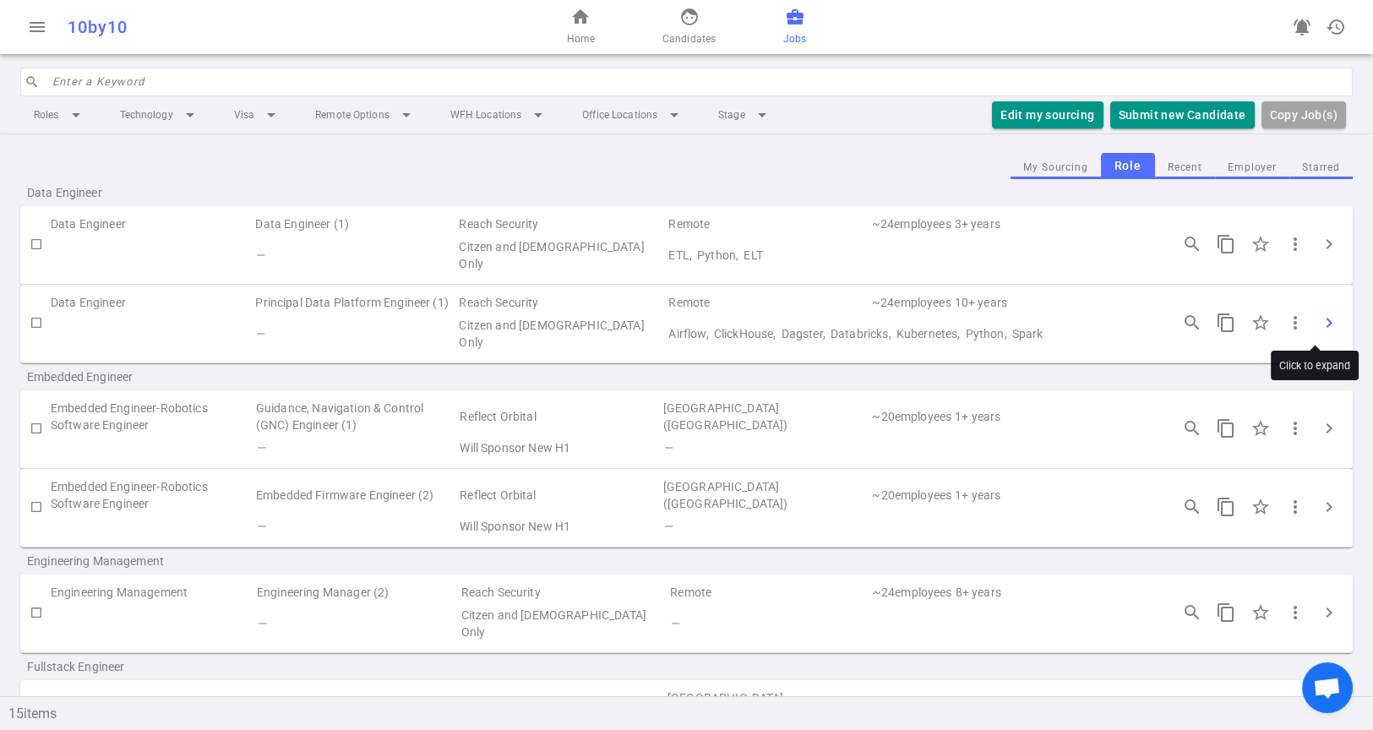
click at [1318, 328] on span "chevron_right" at bounding box center [1328, 323] width 20 height 20
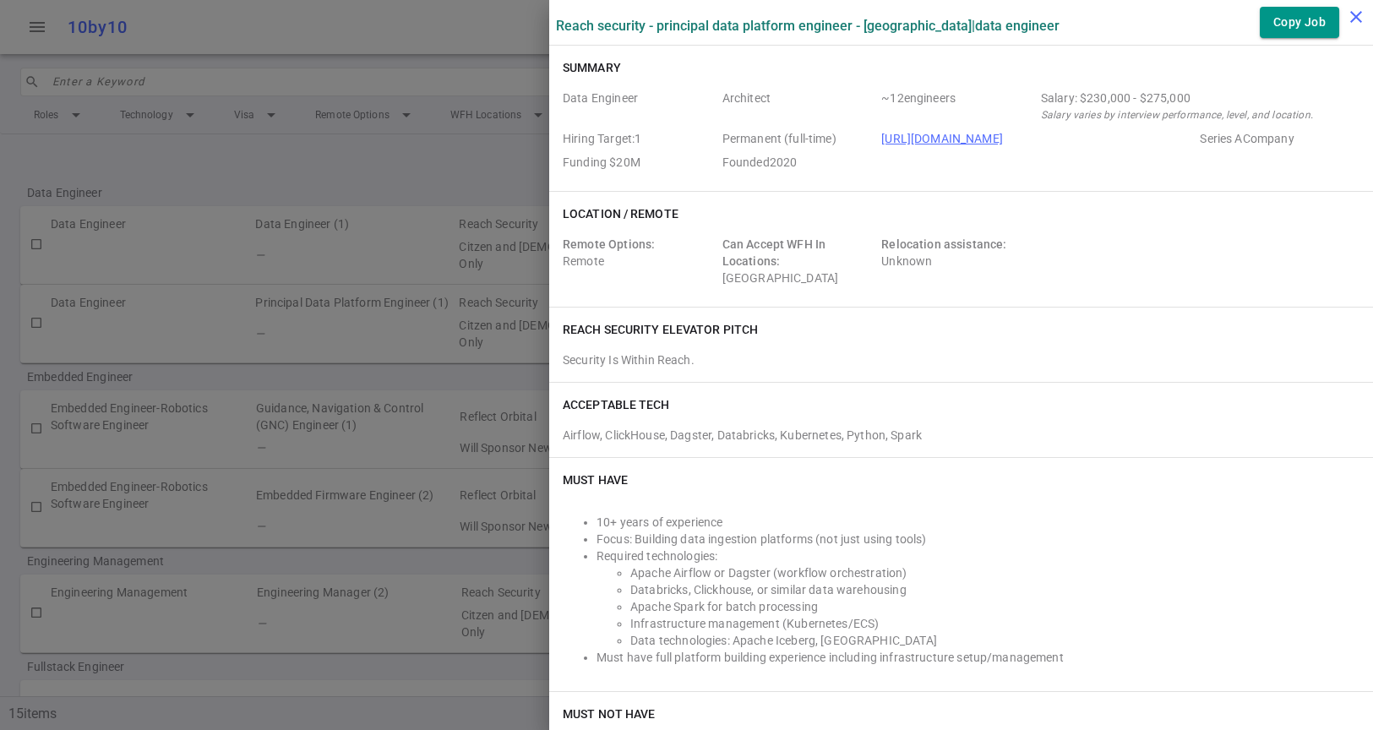
click at [1350, 16] on icon "close" at bounding box center [1355, 17] width 20 height 20
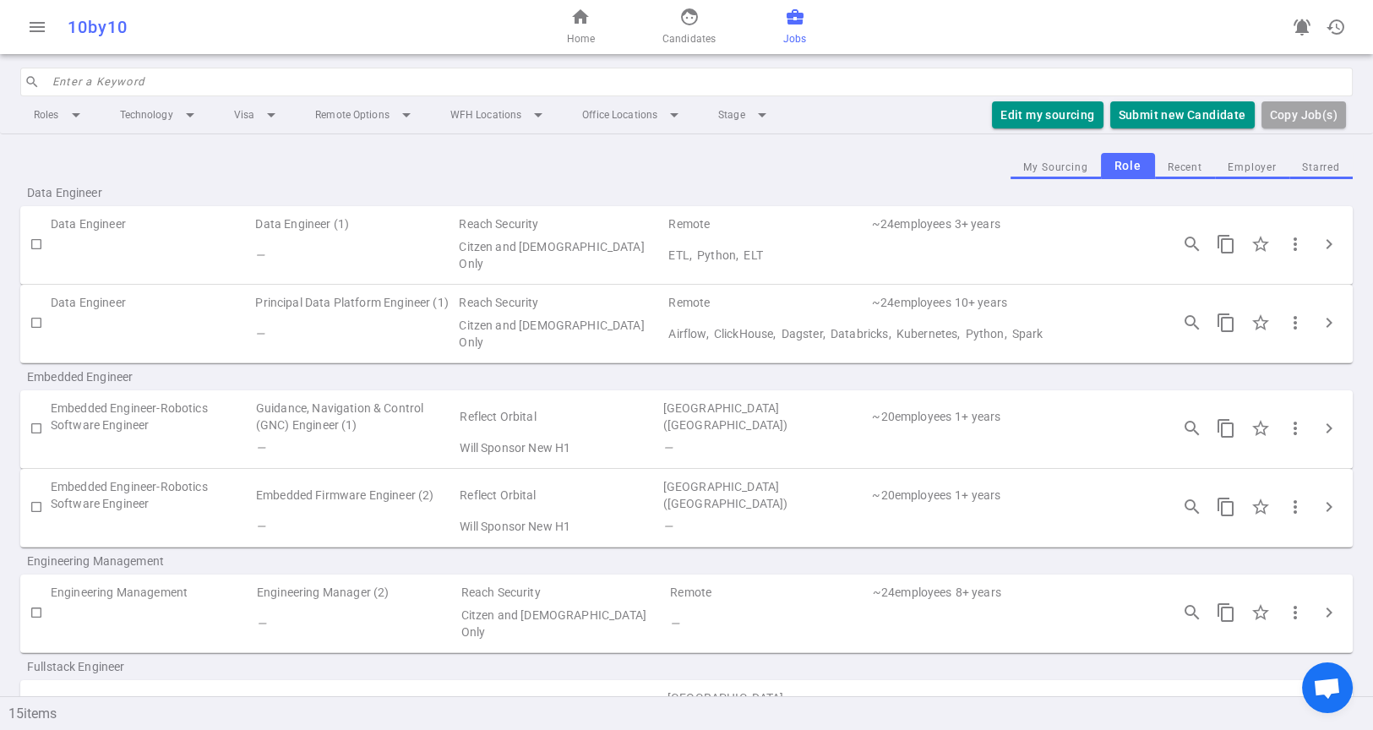
scroll to position [188, 0]
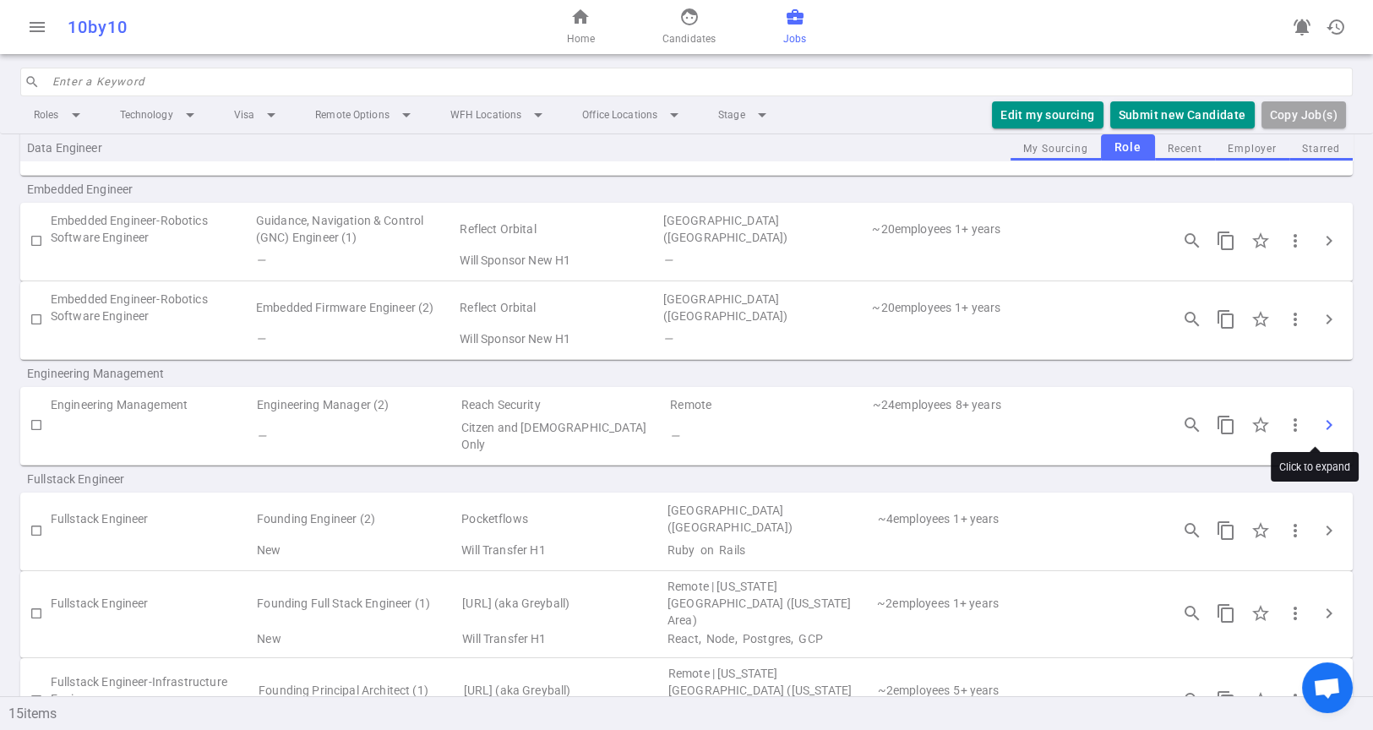
click at [1318, 421] on span "chevron_right" at bounding box center [1328, 425] width 20 height 20
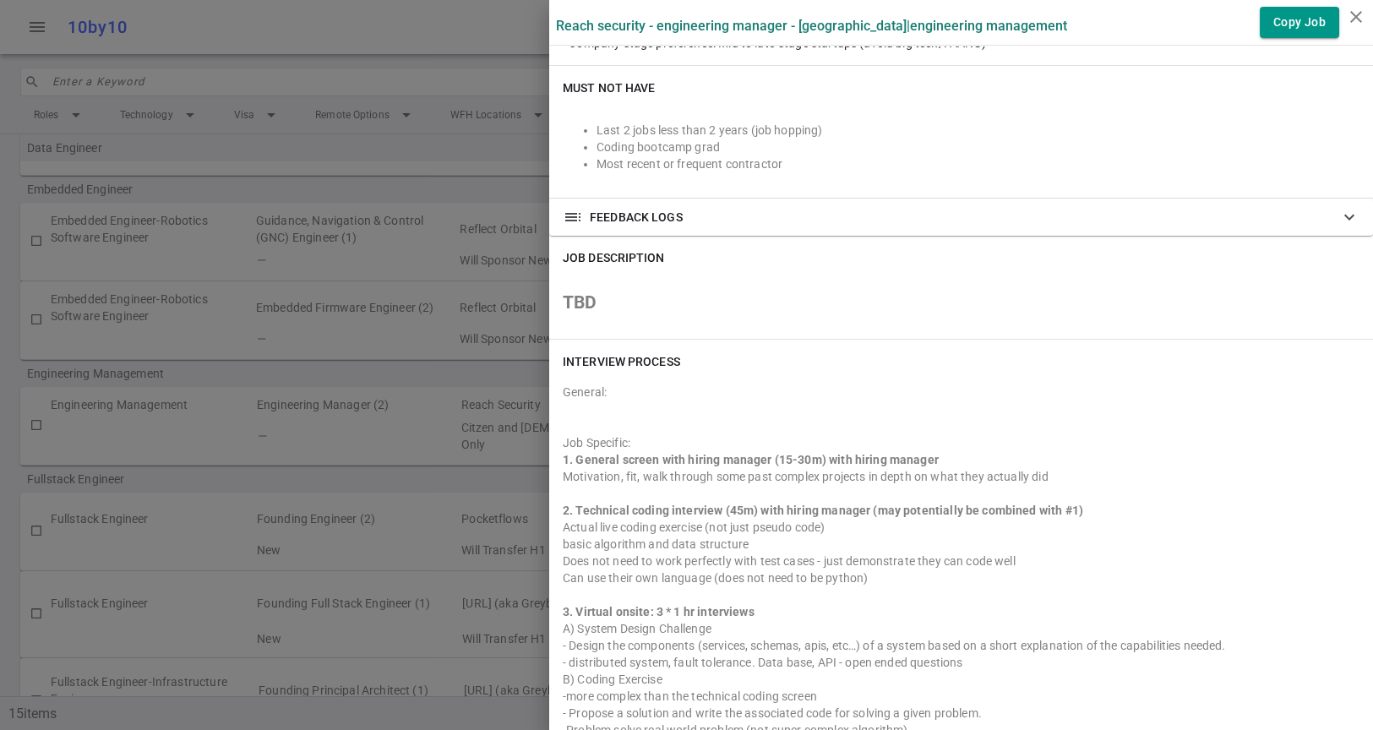
scroll to position [563, 0]
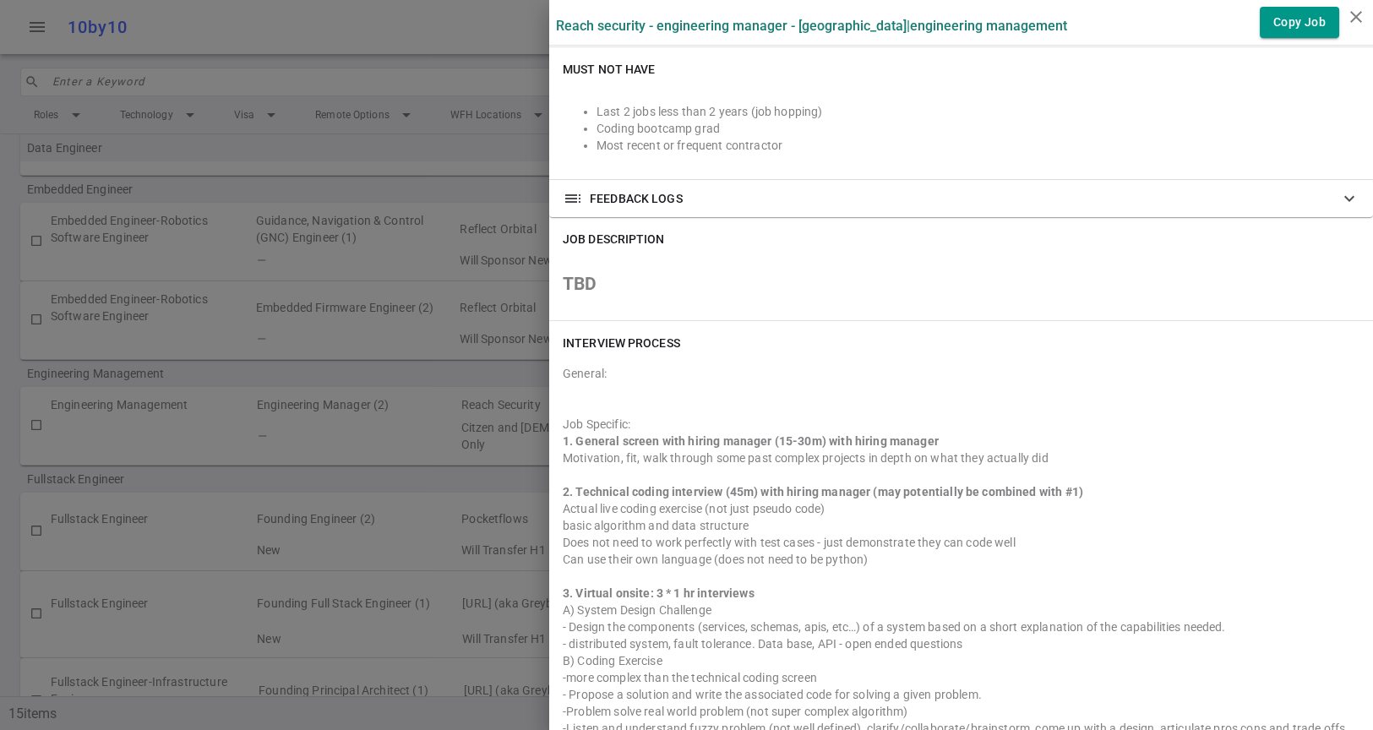
click at [410, 376] on div at bounding box center [686, 365] width 1373 height 730
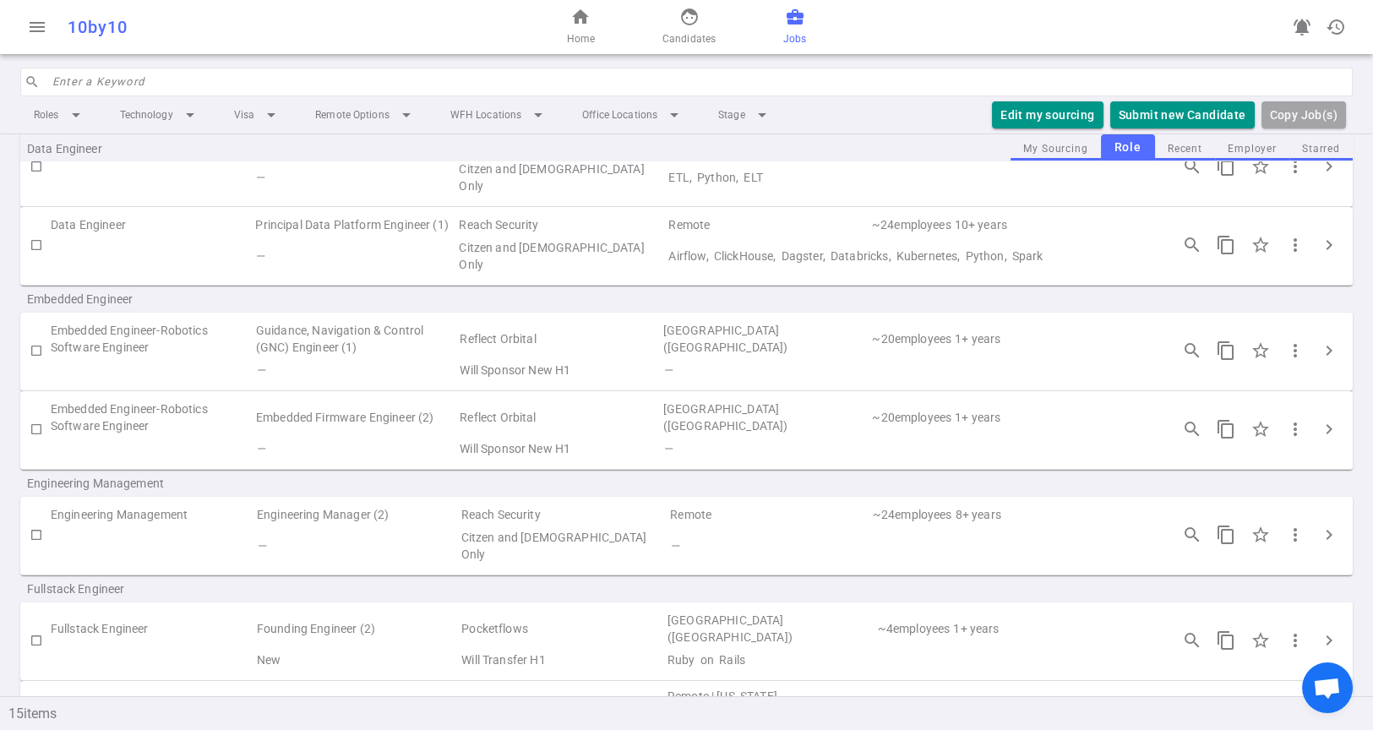
scroll to position [0, 0]
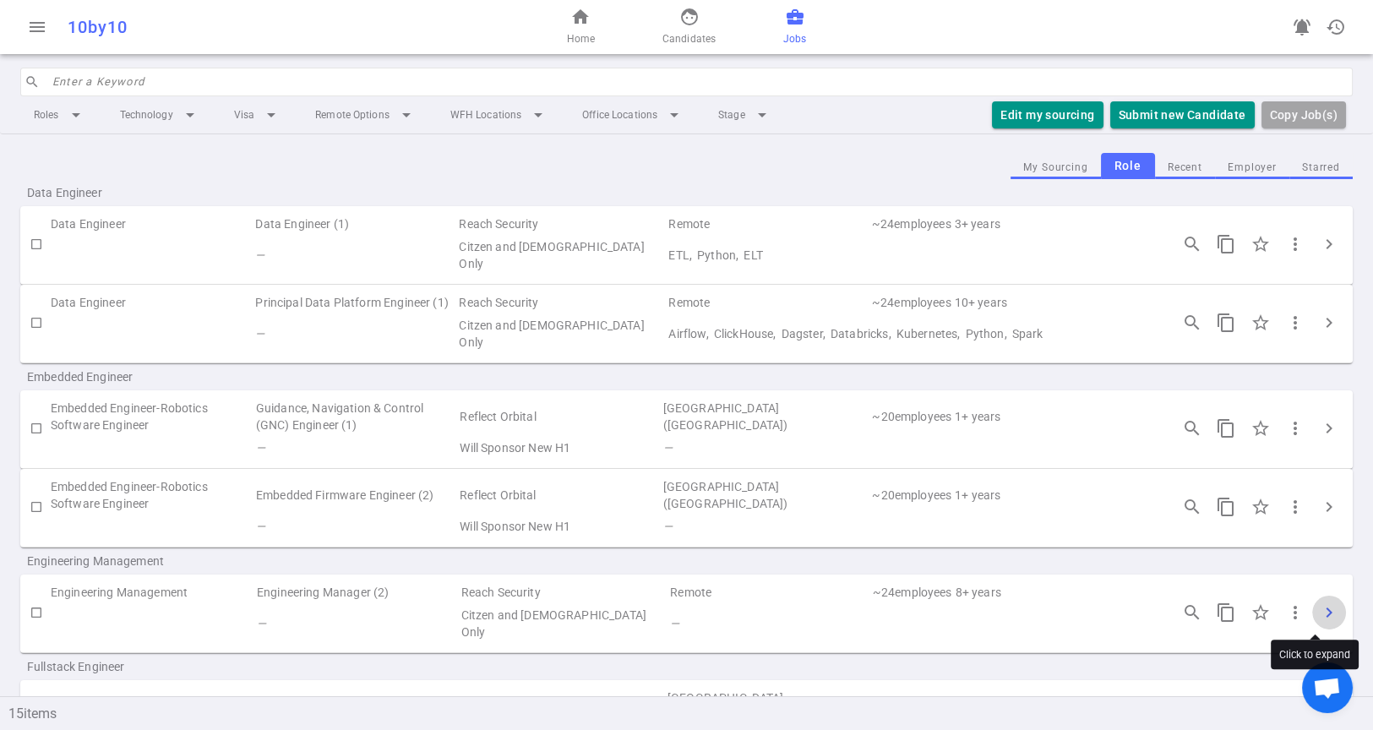
click at [1322, 603] on span "chevron_right" at bounding box center [1328, 612] width 20 height 20
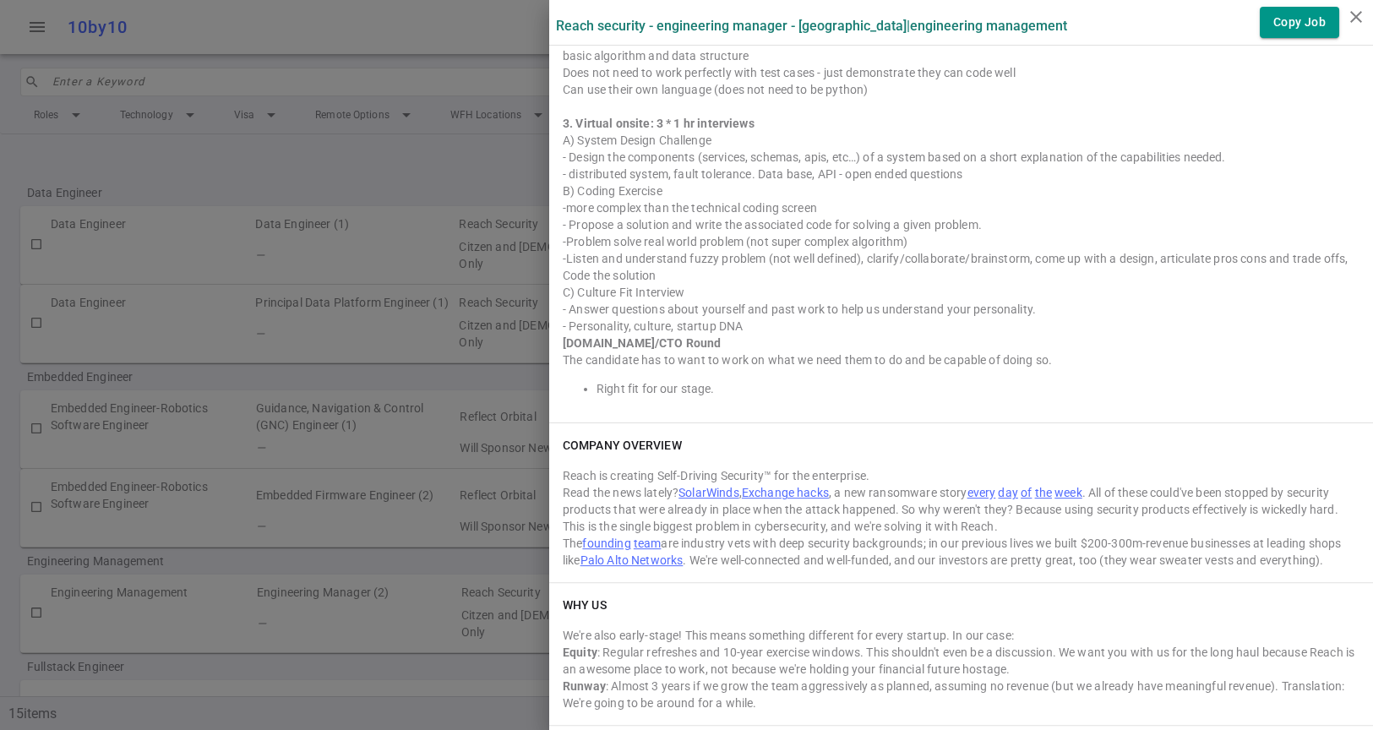
scroll to position [375, 0]
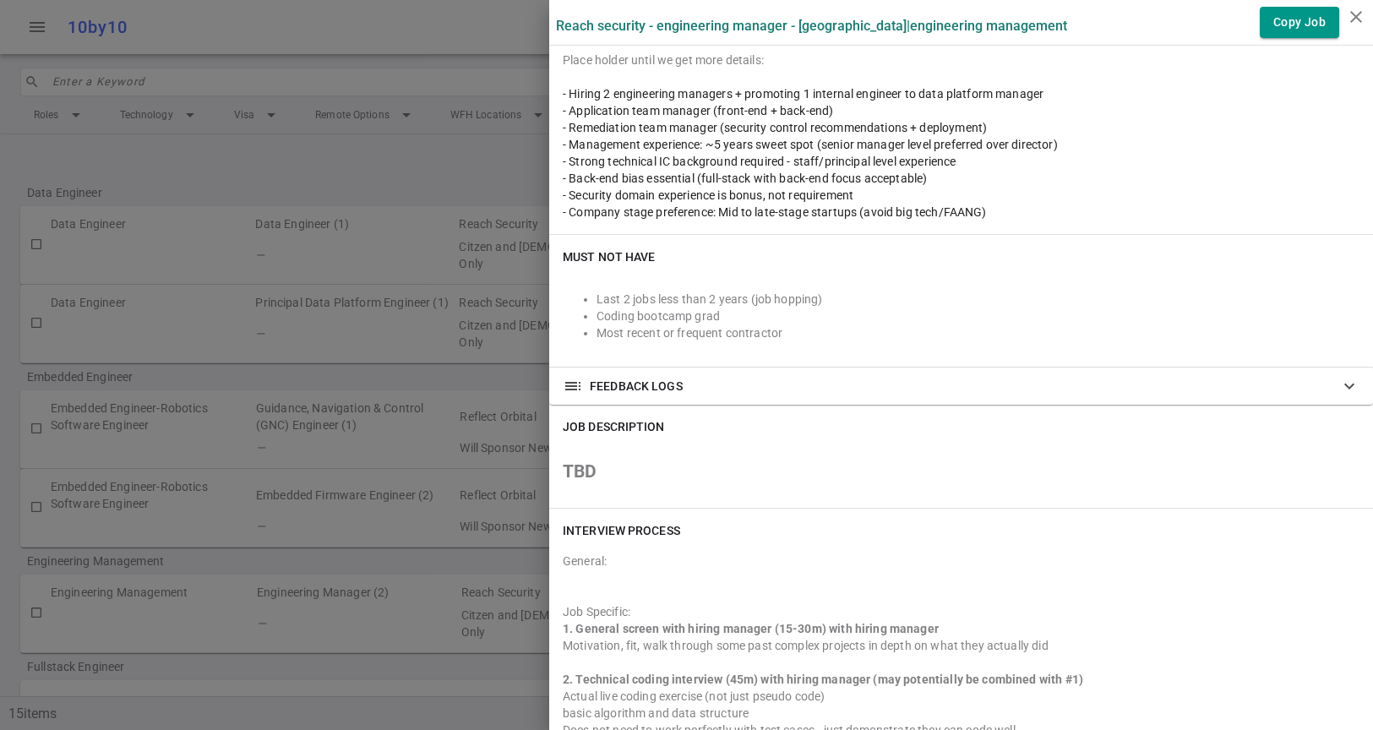
click at [398, 317] on div at bounding box center [686, 365] width 1373 height 730
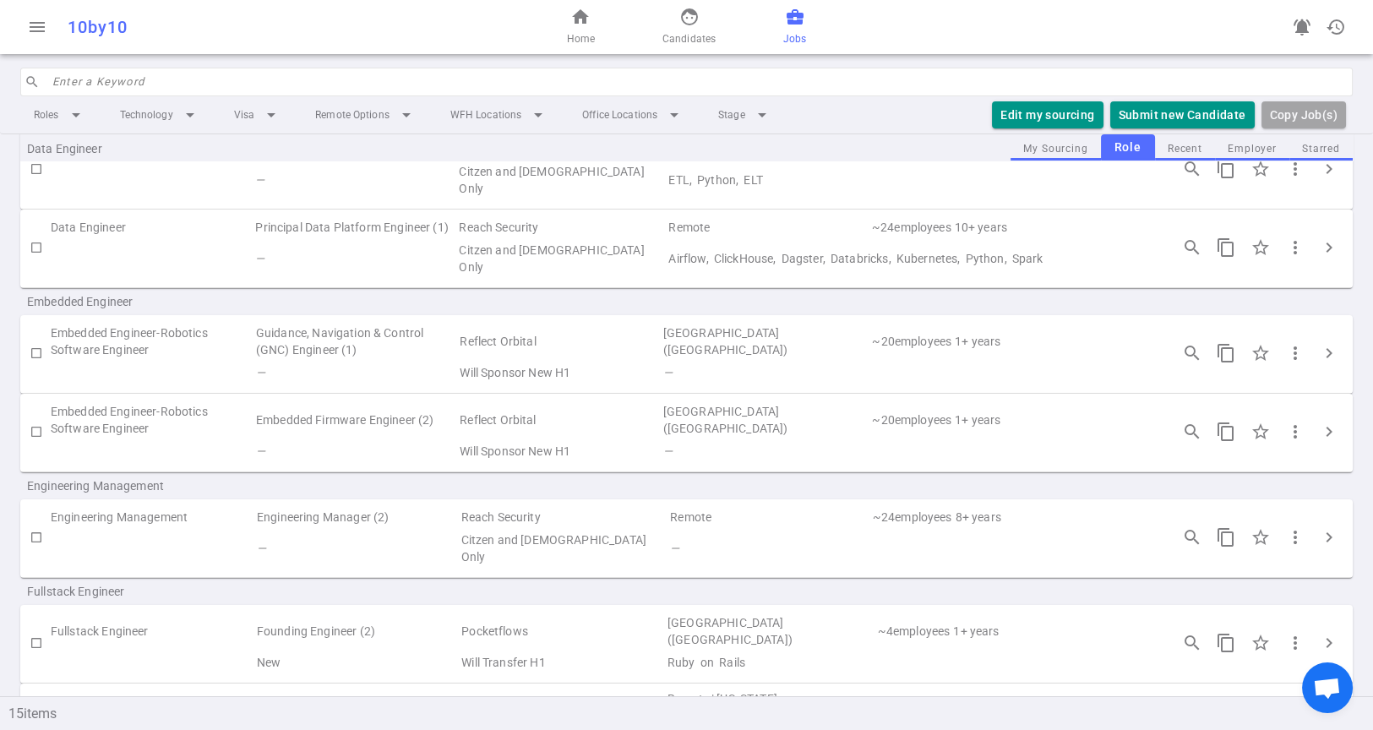
scroll to position [188, 0]
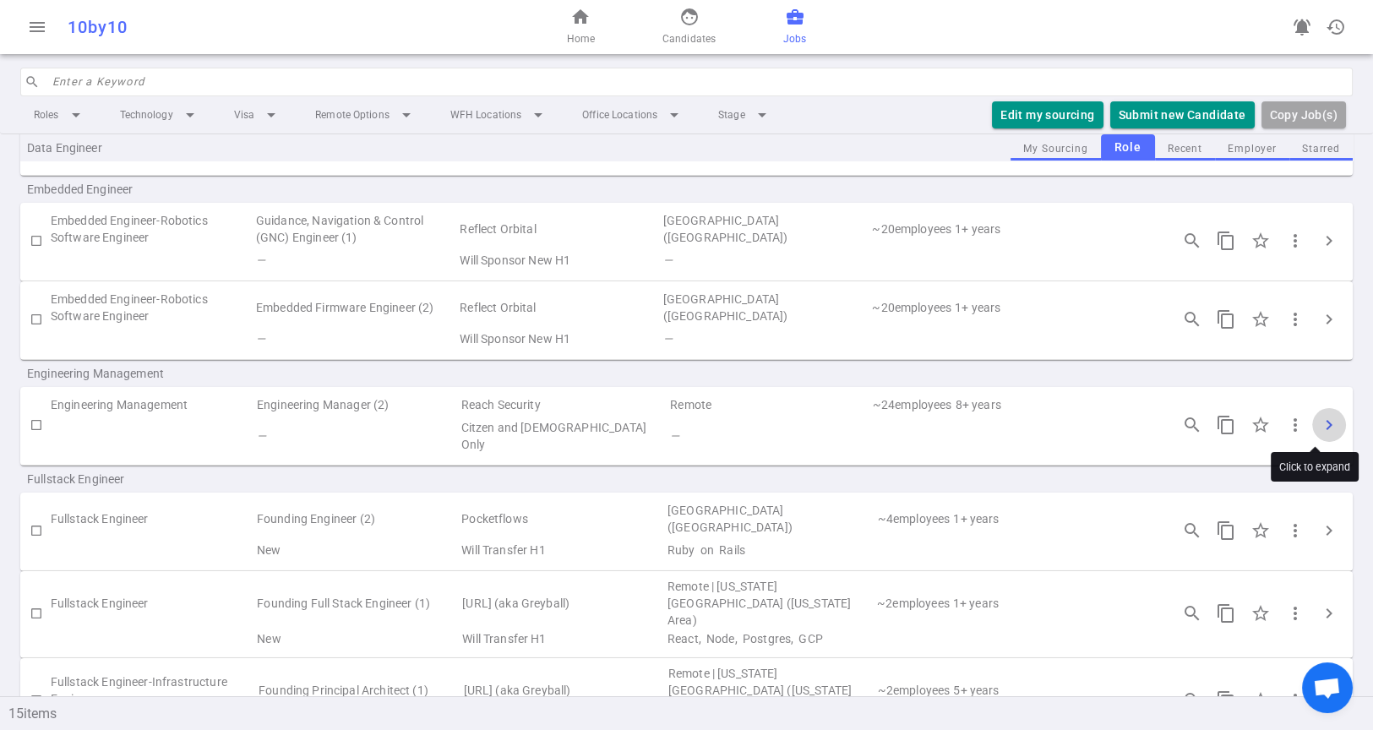
click at [1318, 427] on span "chevron_right" at bounding box center [1328, 425] width 20 height 20
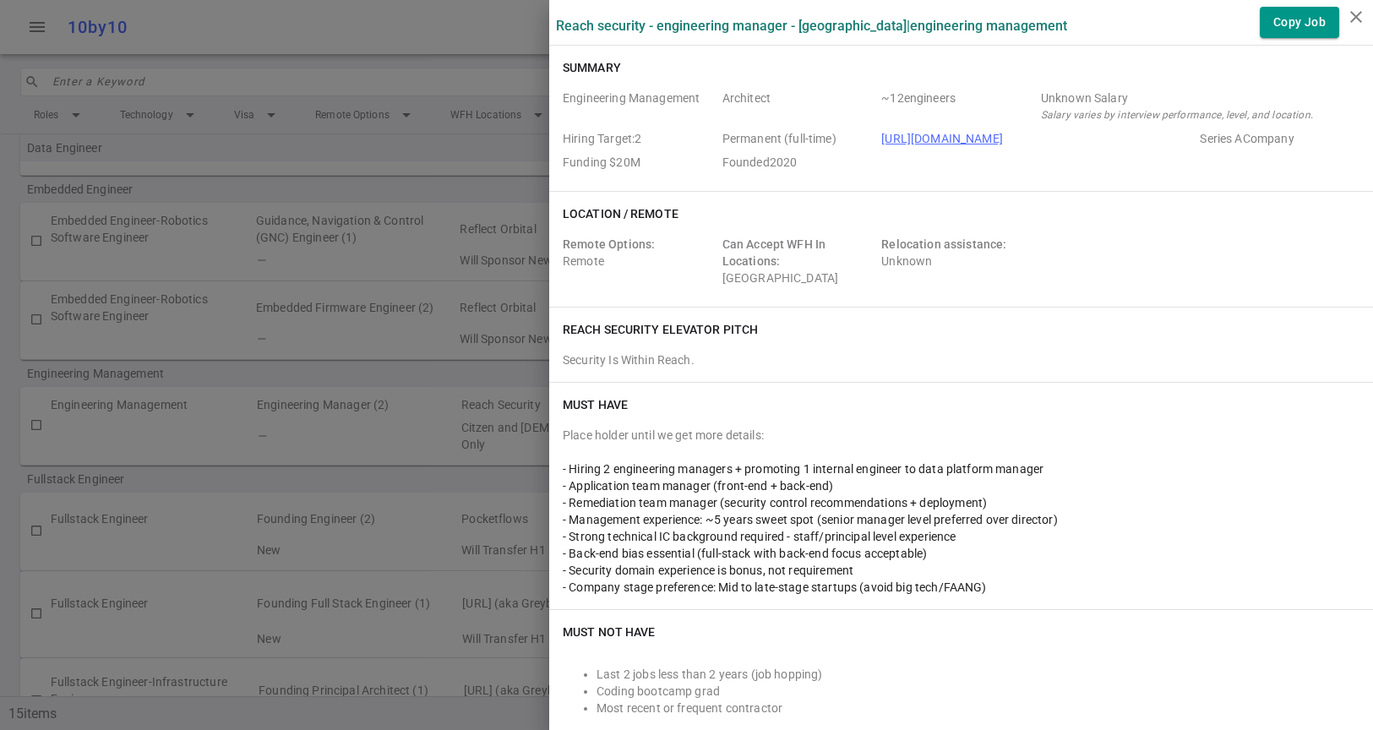
scroll to position [0, 0]
click at [439, 461] on div at bounding box center [686, 365] width 1373 height 730
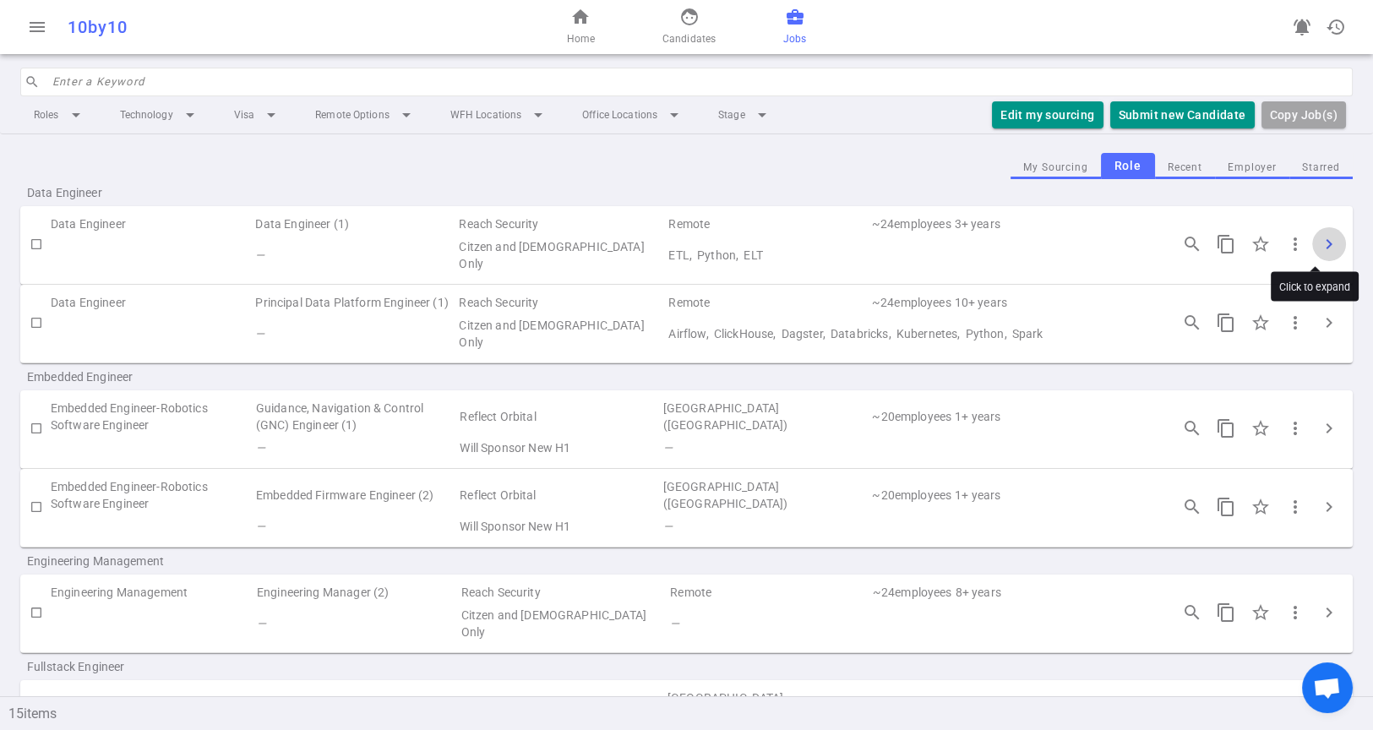
click at [1318, 237] on span "chevron_right" at bounding box center [1328, 244] width 20 height 20
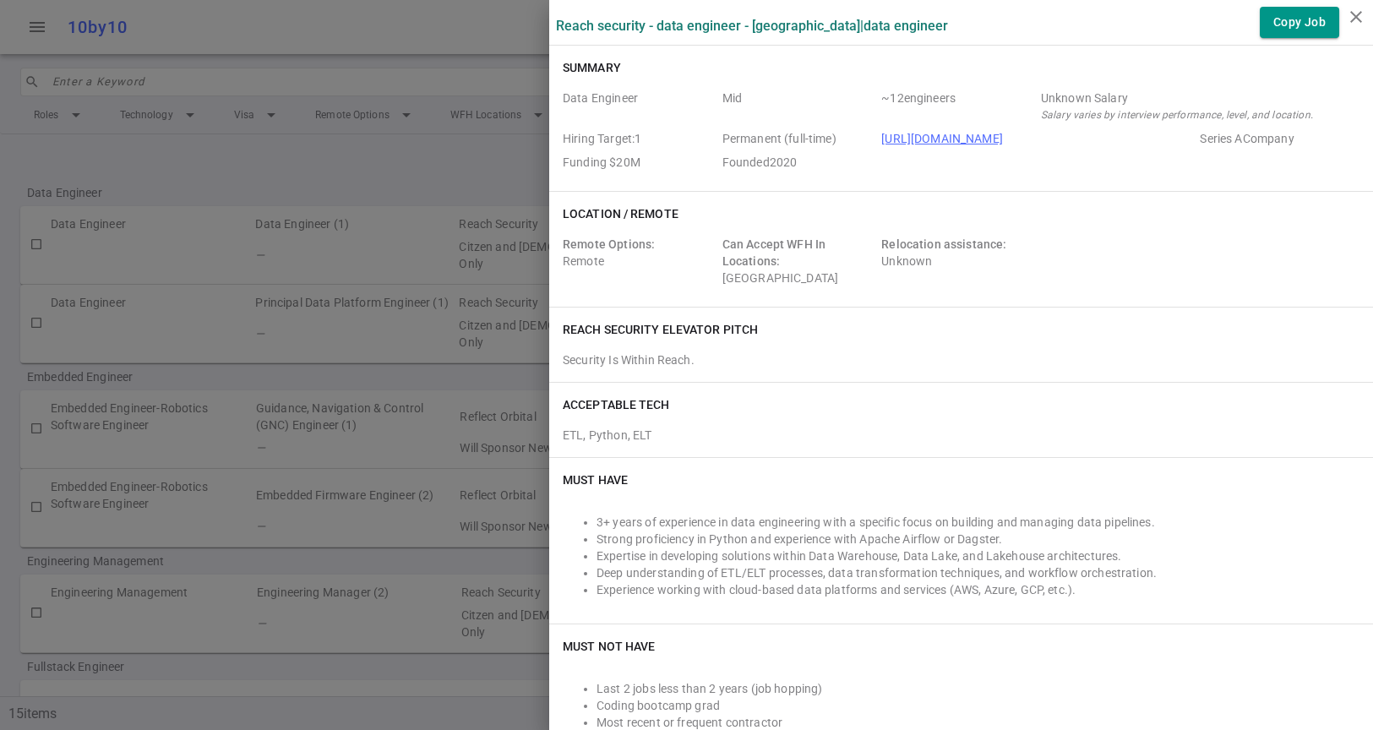
click at [419, 354] on div at bounding box center [686, 365] width 1373 height 730
